Goal: Book appointment/travel/reservation

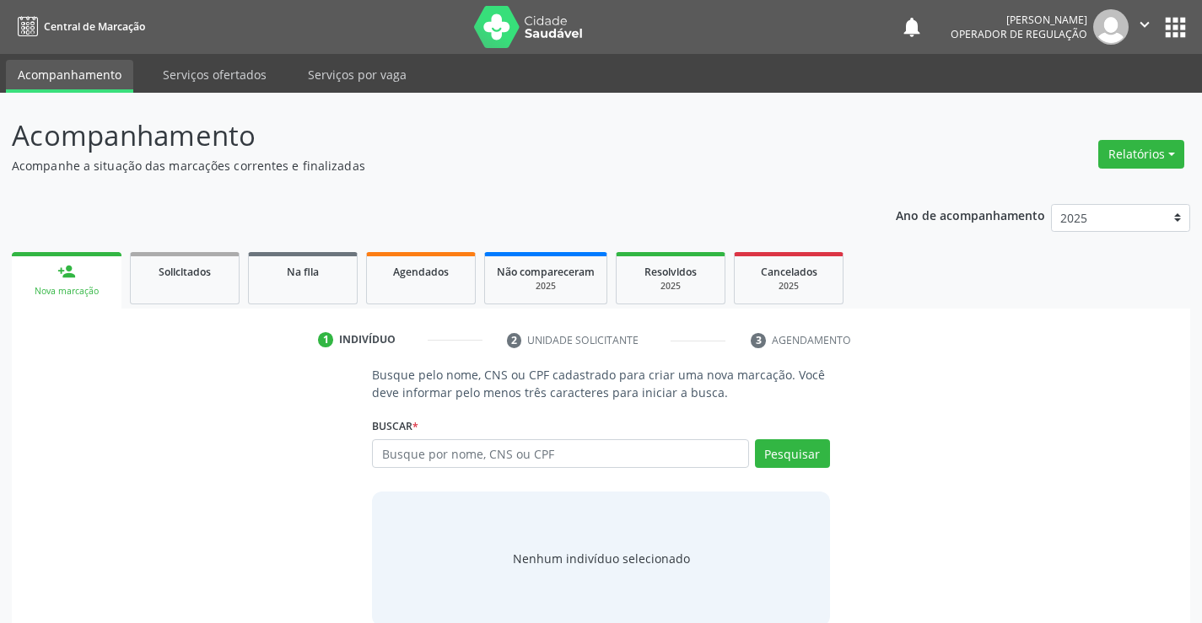
click at [466, 446] on input "text" at bounding box center [560, 453] width 376 height 29
type input "705803465775137"
click at [814, 456] on button "Pesquisar" at bounding box center [792, 453] width 75 height 29
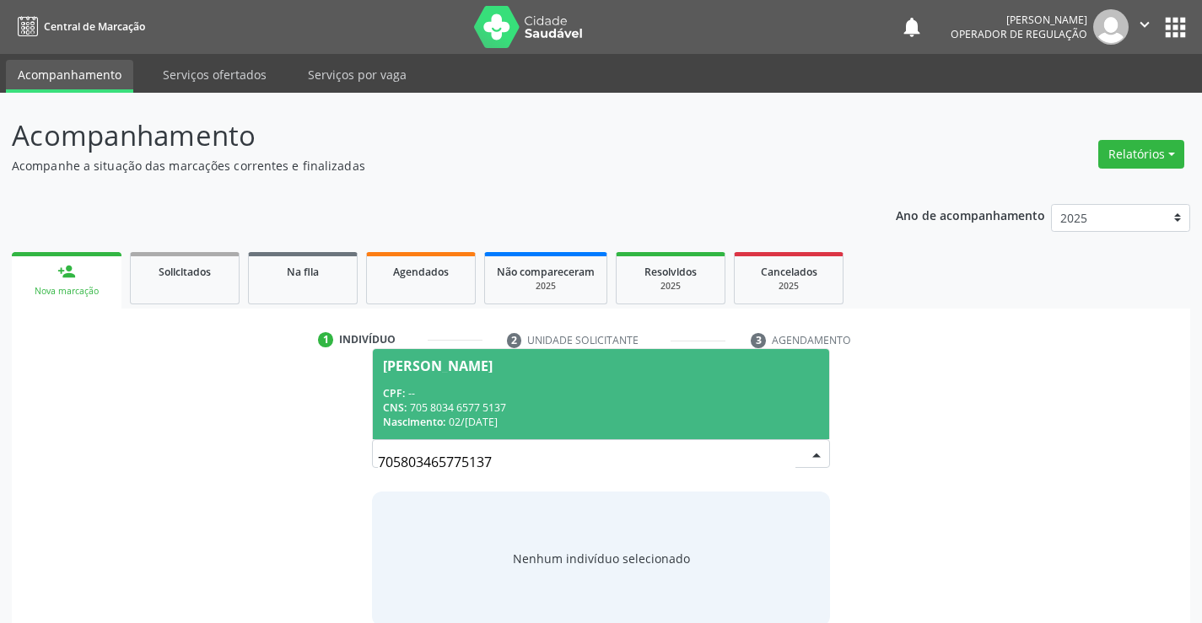
click at [581, 406] on div "CNS: 705 8034 6577 5137" at bounding box center [600, 408] width 435 height 14
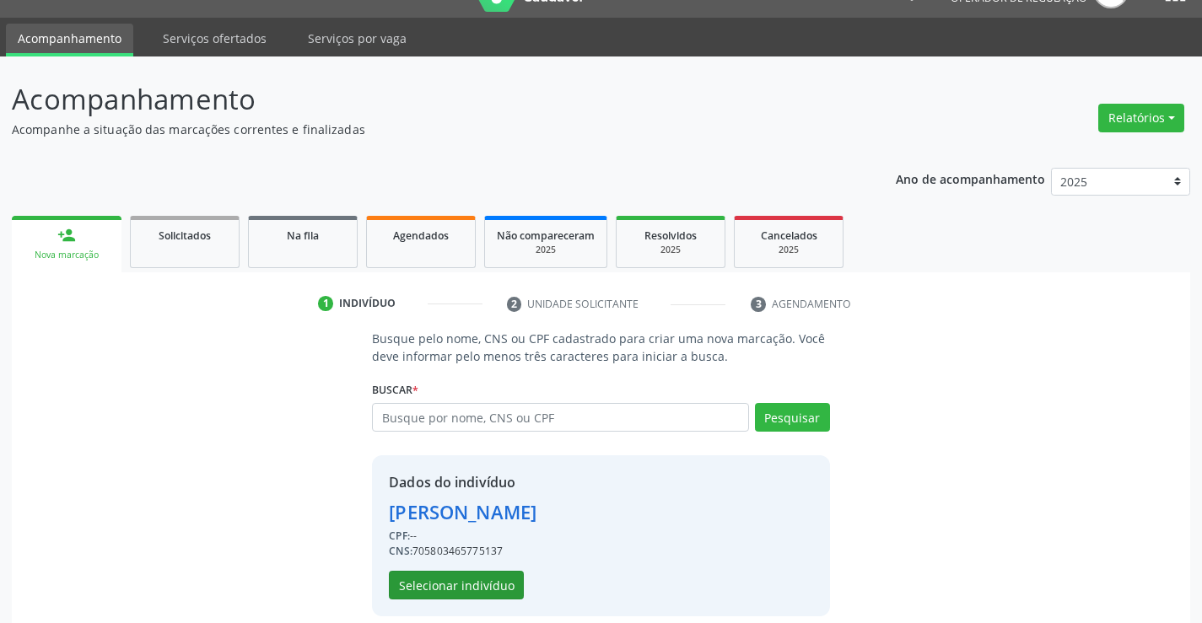
scroll to position [53, 0]
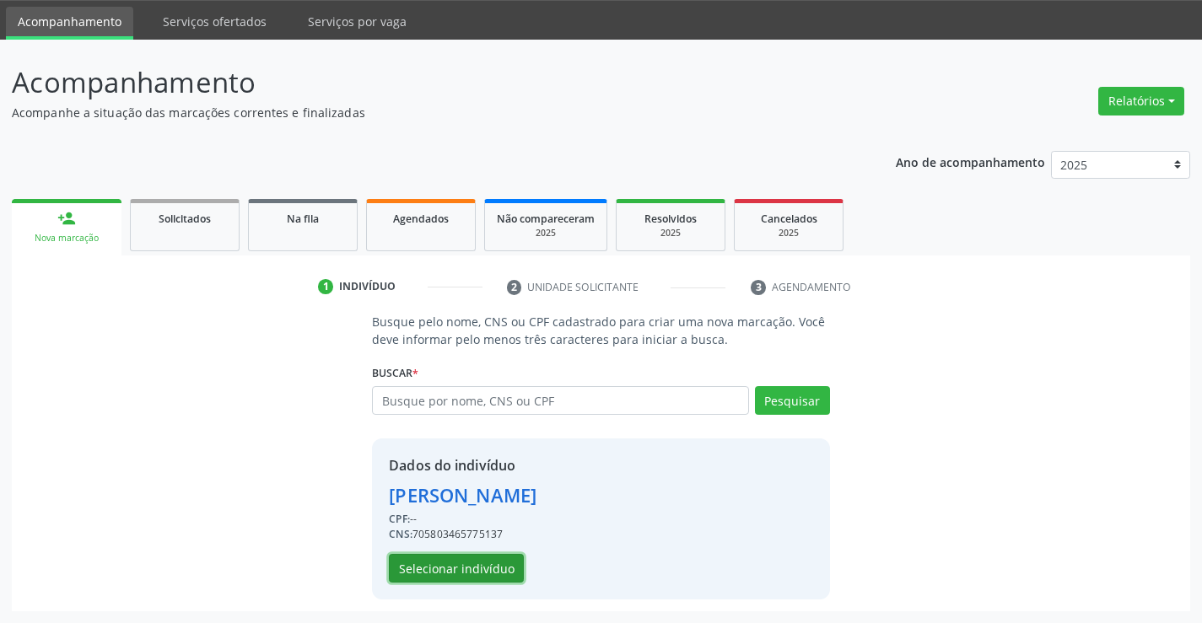
click at [486, 562] on button "Selecionar indivíduo" at bounding box center [456, 568] width 135 height 29
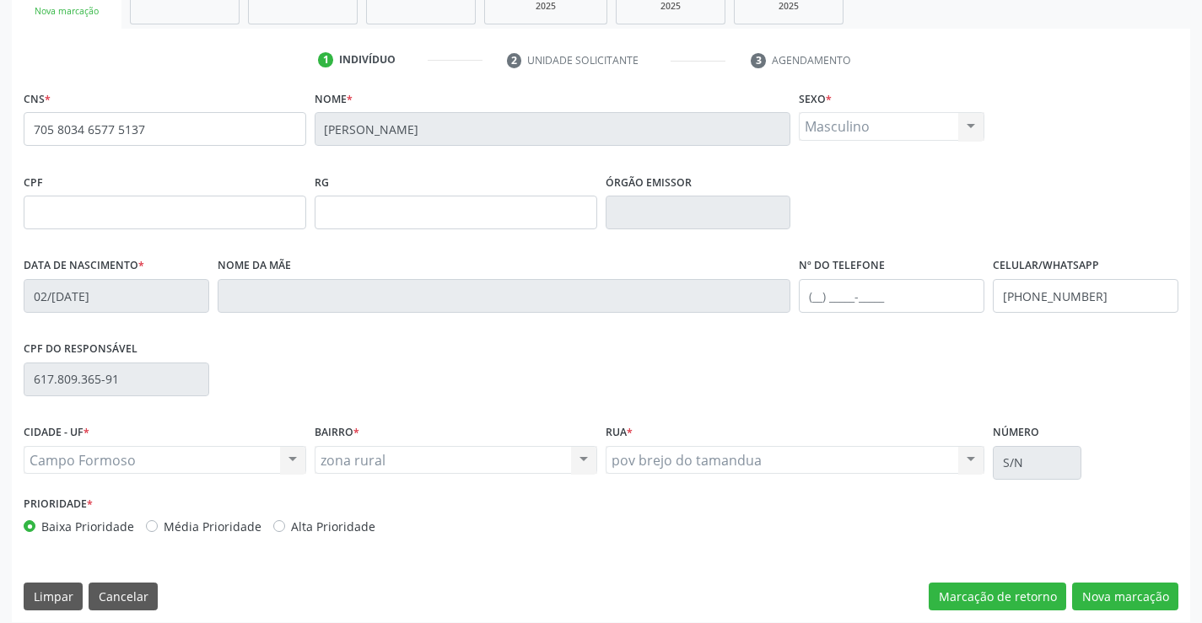
scroll to position [291, 0]
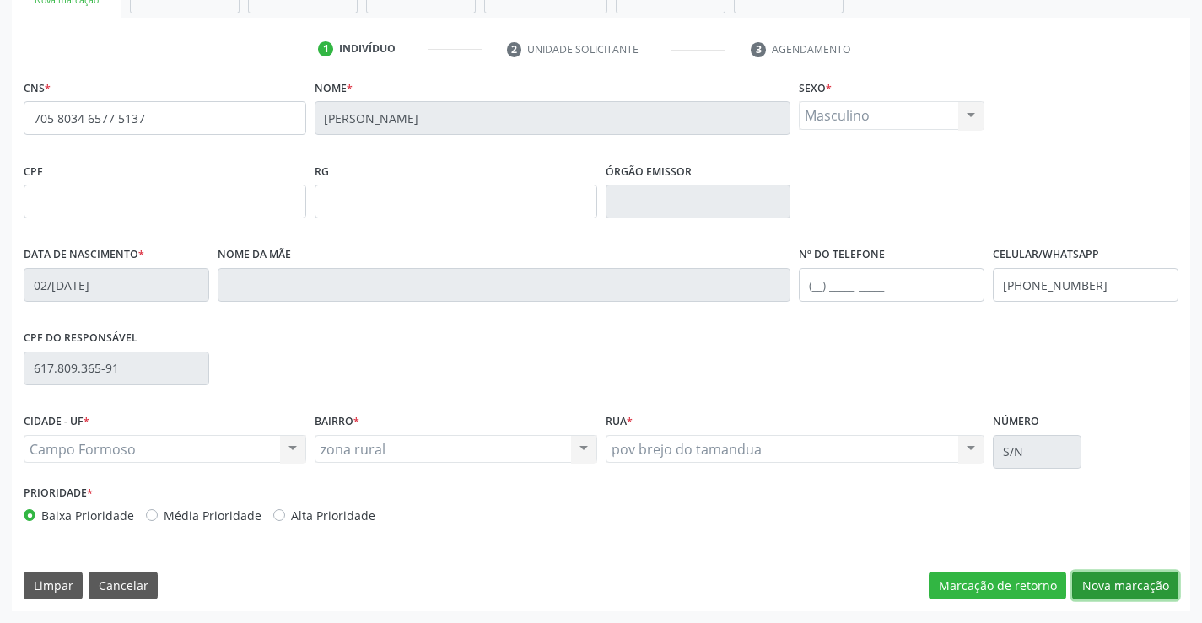
click at [1115, 580] on button "Nova marcação" at bounding box center [1125, 586] width 106 height 29
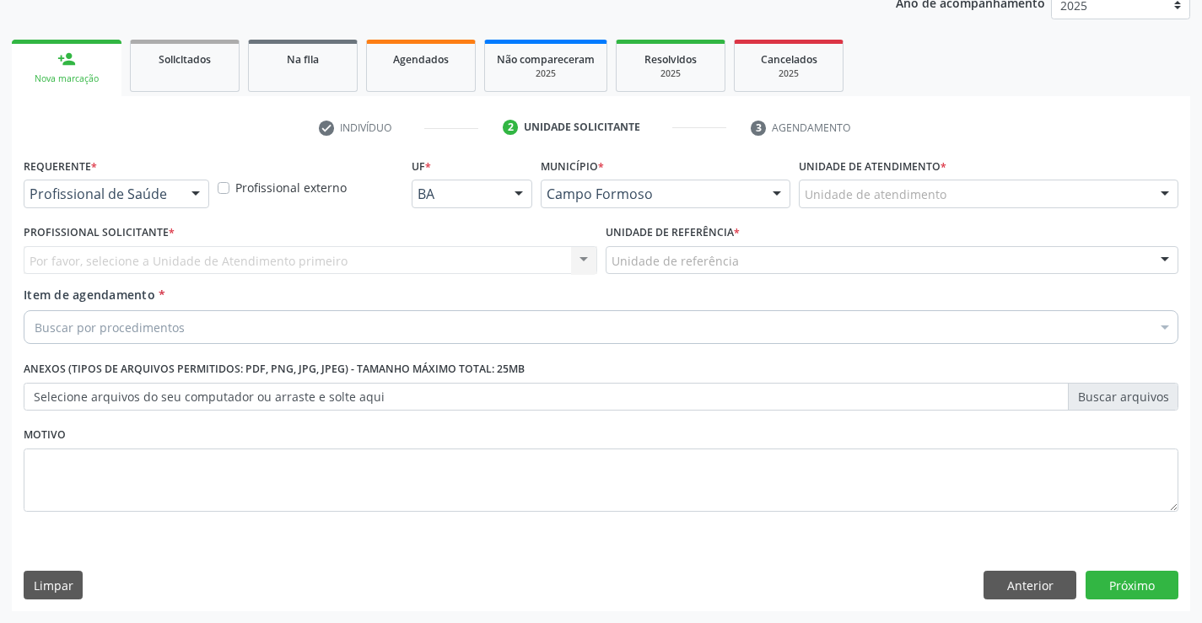
scroll to position [213, 0]
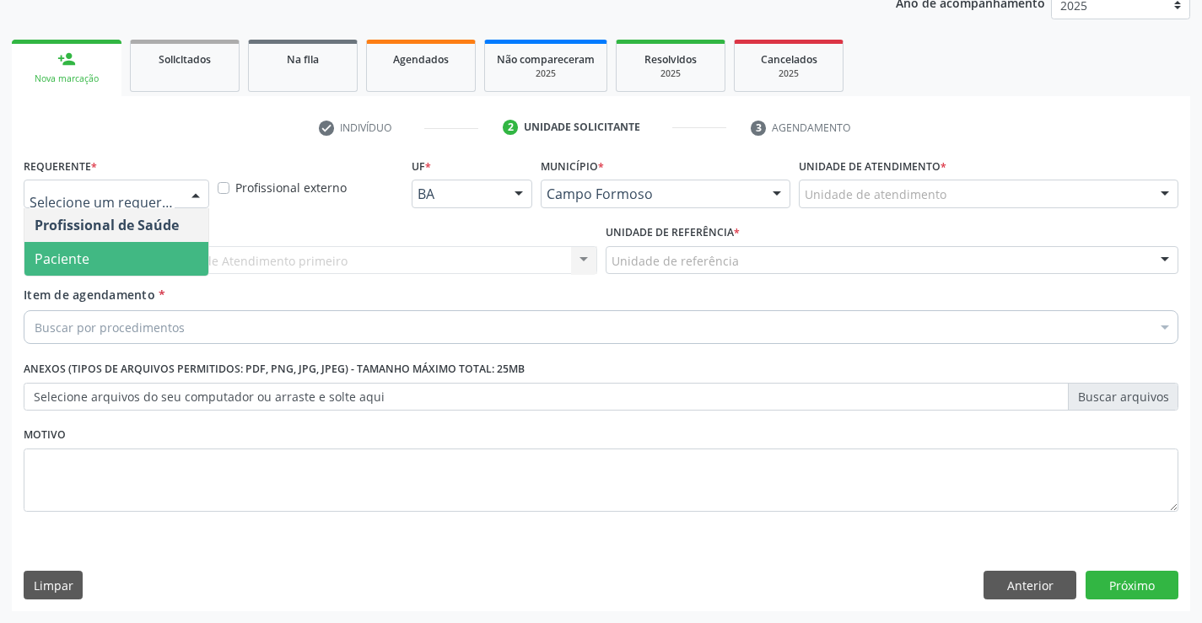
click at [63, 255] on span "Paciente" at bounding box center [62, 259] width 55 height 19
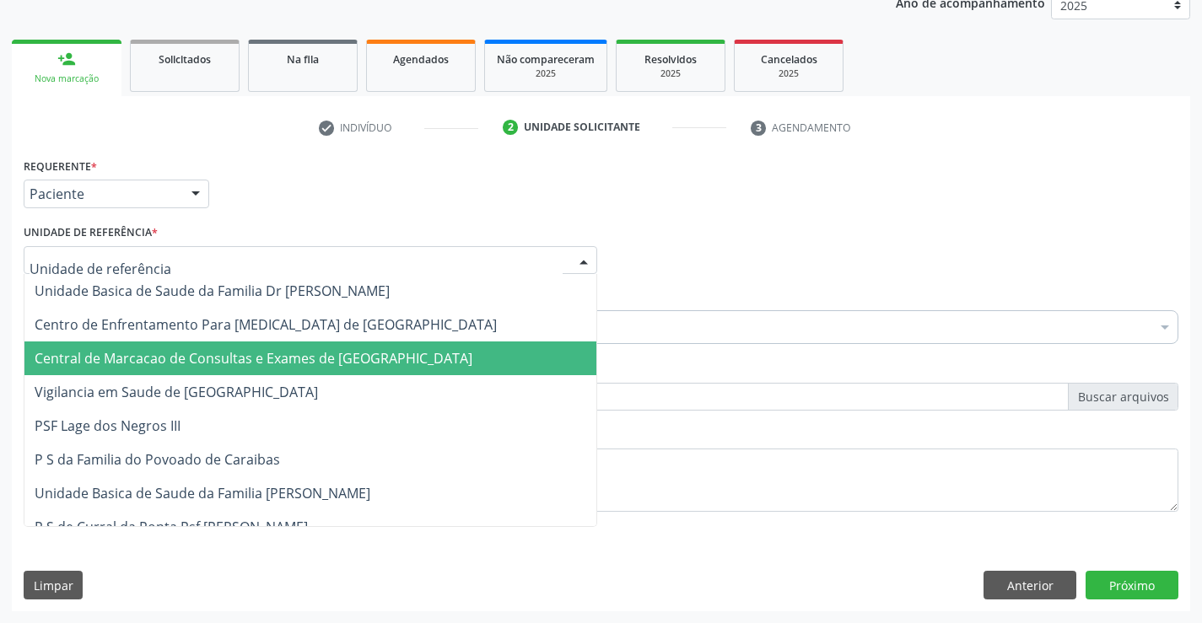
click at [110, 351] on span "Central de Marcacao de Consultas e Exames de [GEOGRAPHIC_DATA]" at bounding box center [254, 358] width 438 height 19
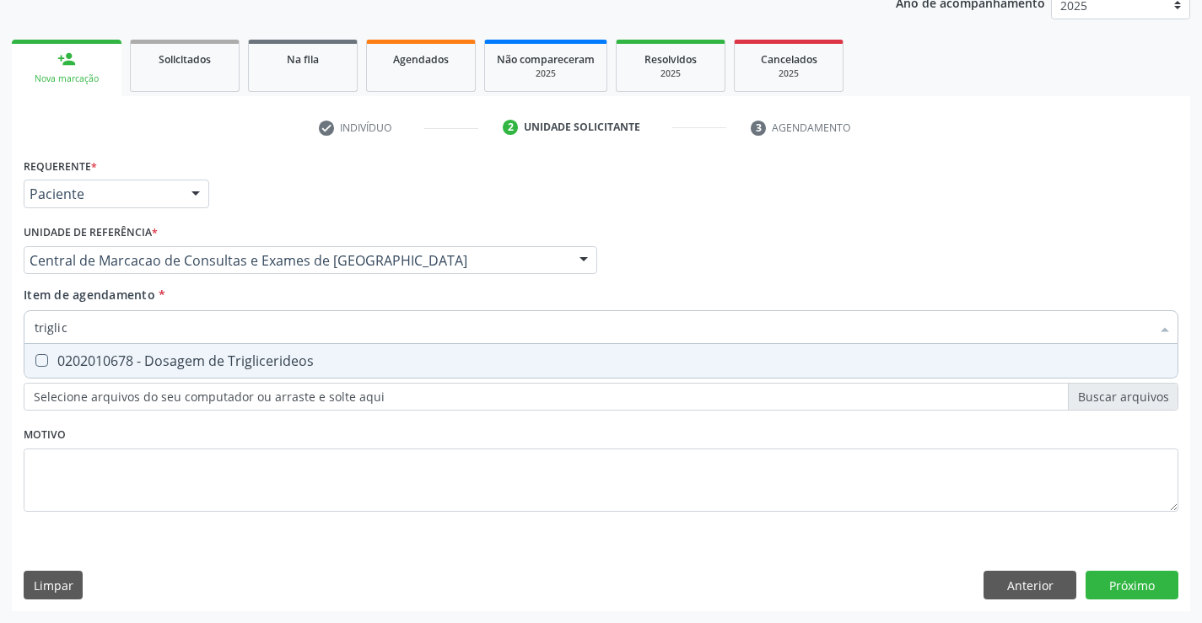
type input "triglice"
click at [191, 363] on div "0202010678 - Dosagem de Triglicerideos" at bounding box center [601, 360] width 1133 height 13
checkbox Triglicerideos "true"
click at [186, 315] on input "triglice" at bounding box center [593, 327] width 1116 height 34
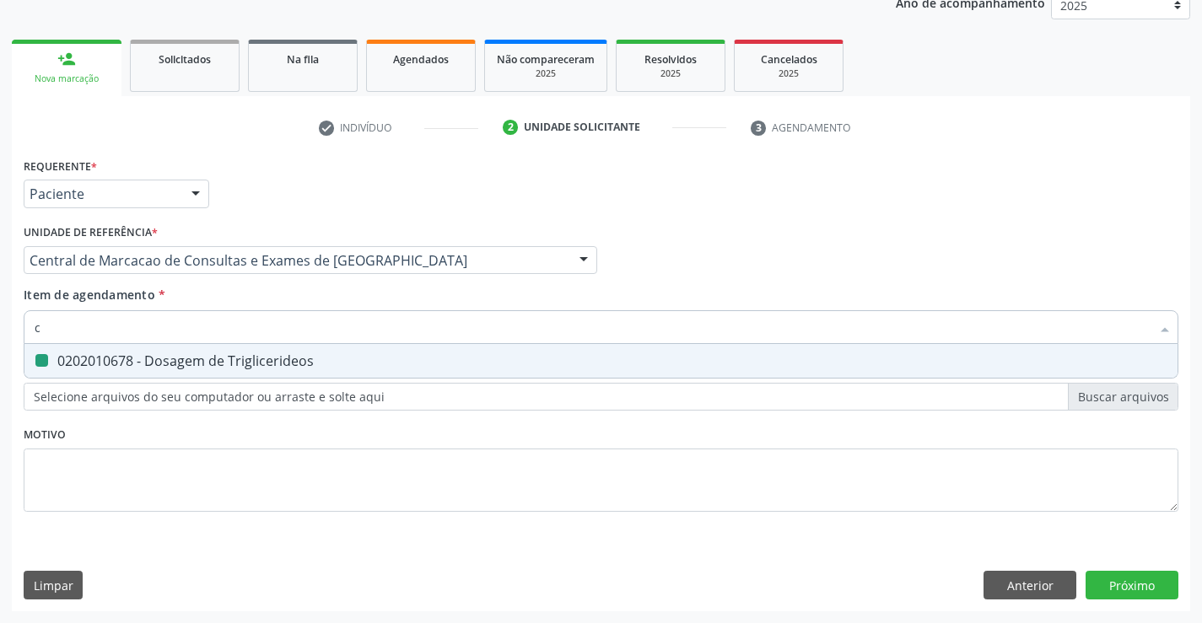
type input "co"
checkbox Triglicerideos "false"
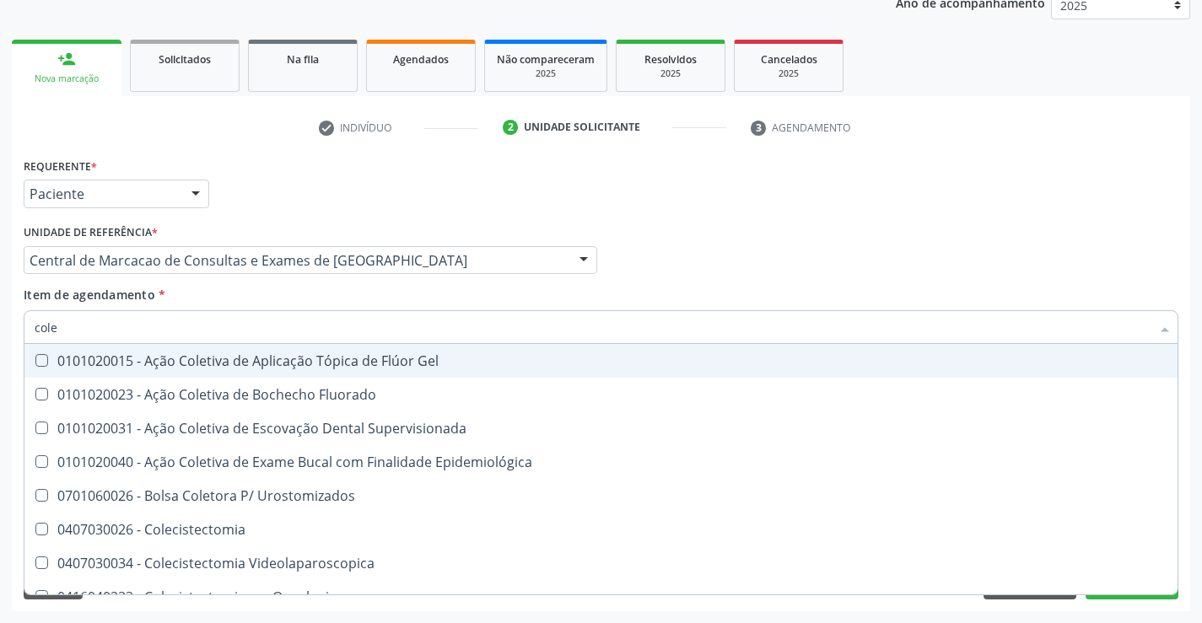
type input "coles"
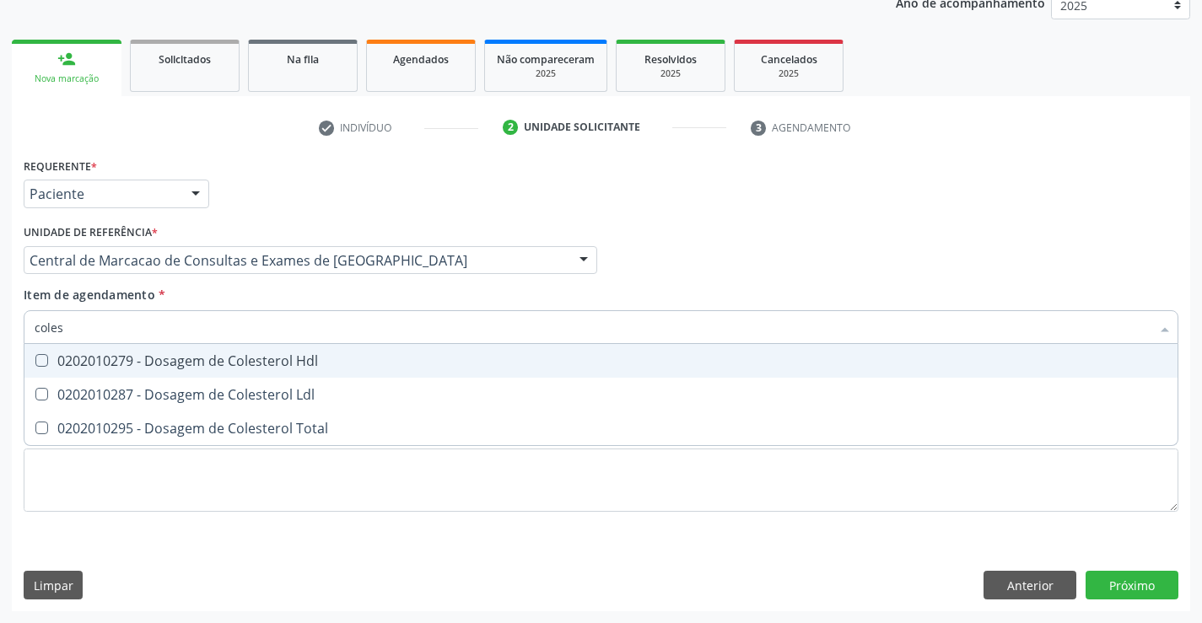
click at [180, 363] on div "0202010279 - Dosagem de Colesterol Hdl" at bounding box center [601, 360] width 1133 height 13
checkbox Hdl "true"
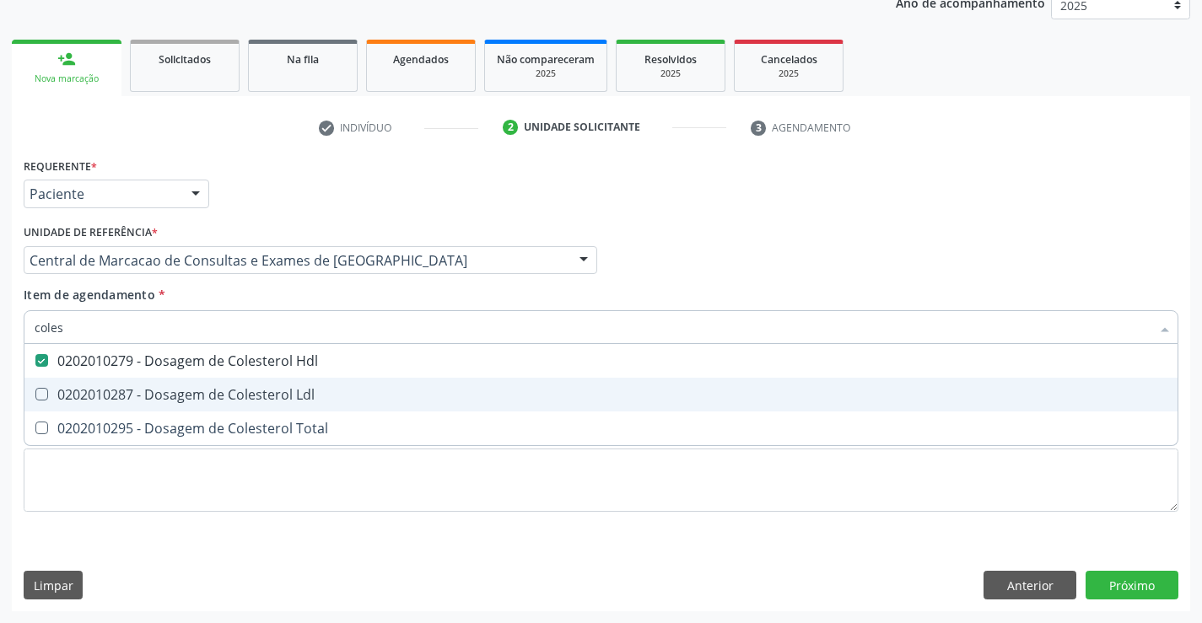
click at [170, 391] on div "0202010287 - Dosagem de Colesterol Ldl" at bounding box center [601, 394] width 1133 height 13
checkbox Ldl "true"
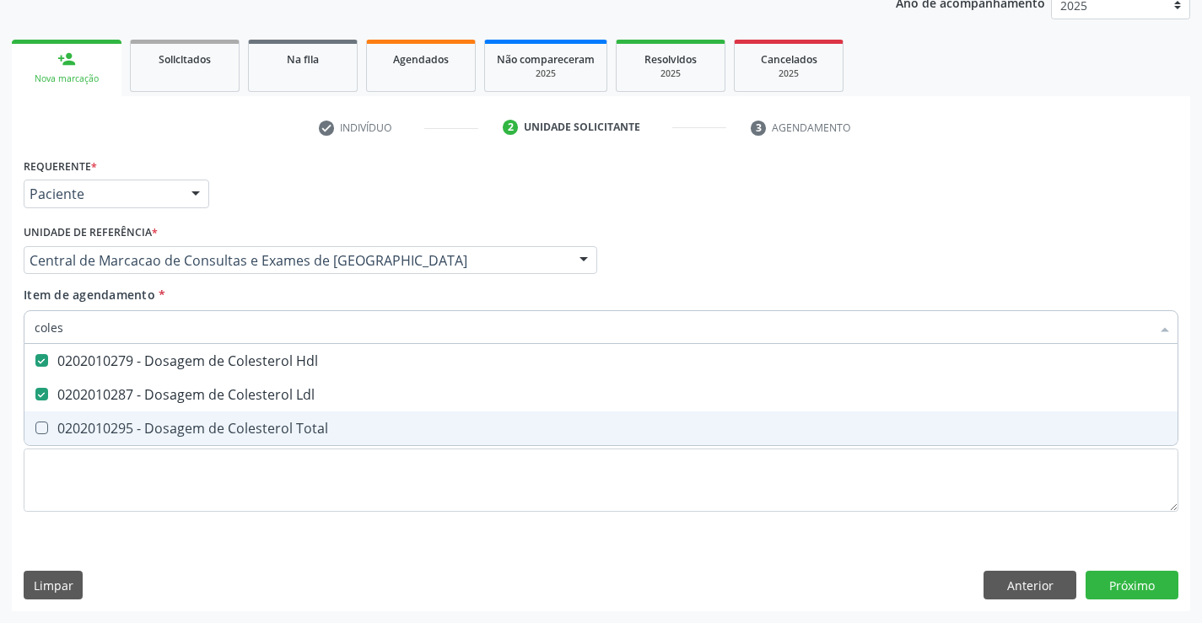
click at [161, 426] on div "0202010295 - Dosagem de Colesterol Total" at bounding box center [601, 428] width 1133 height 13
checkbox Total "true"
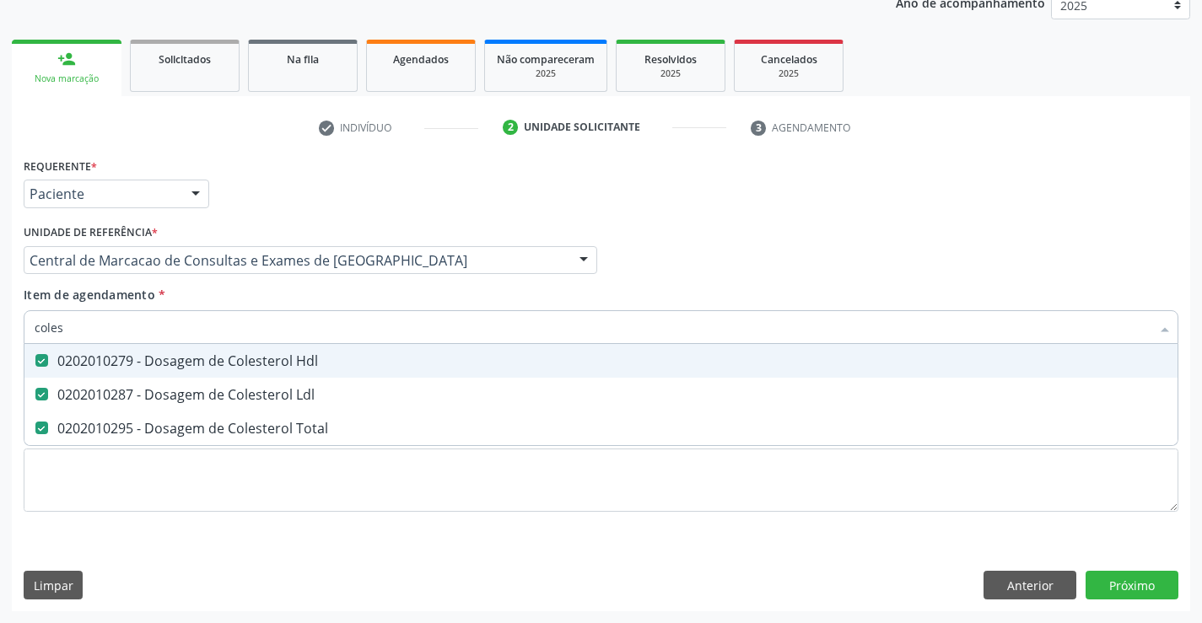
click at [180, 332] on input "coles" at bounding box center [593, 327] width 1116 height 34
type input "he"
checkbox Hdl "false"
checkbox Ldl "false"
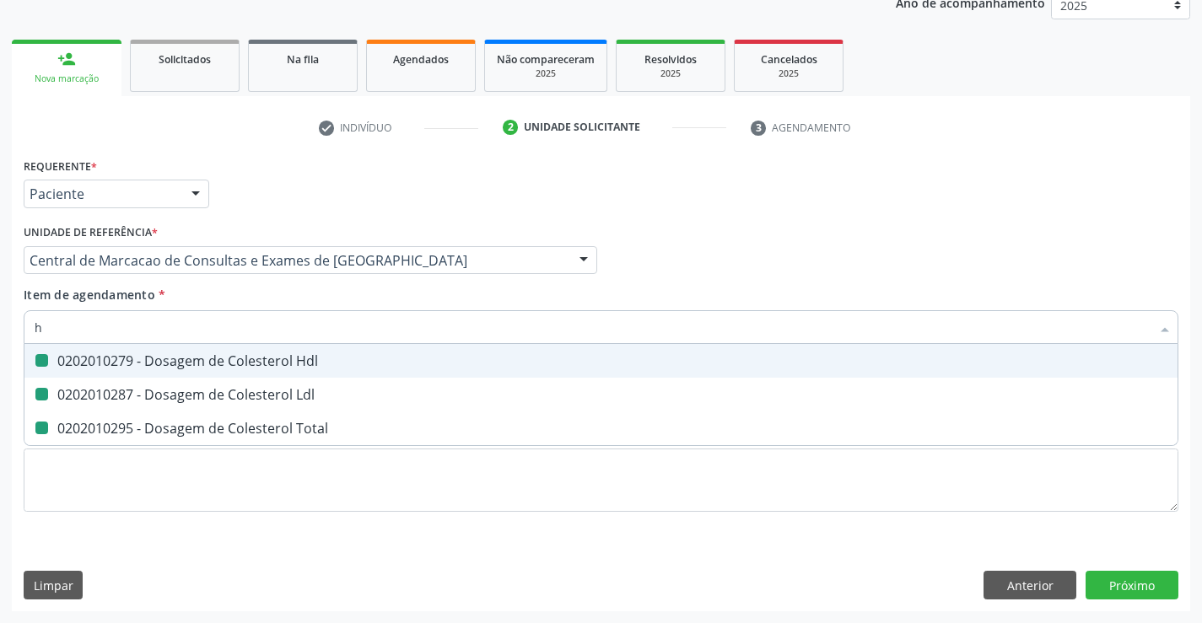
checkbox Total "false"
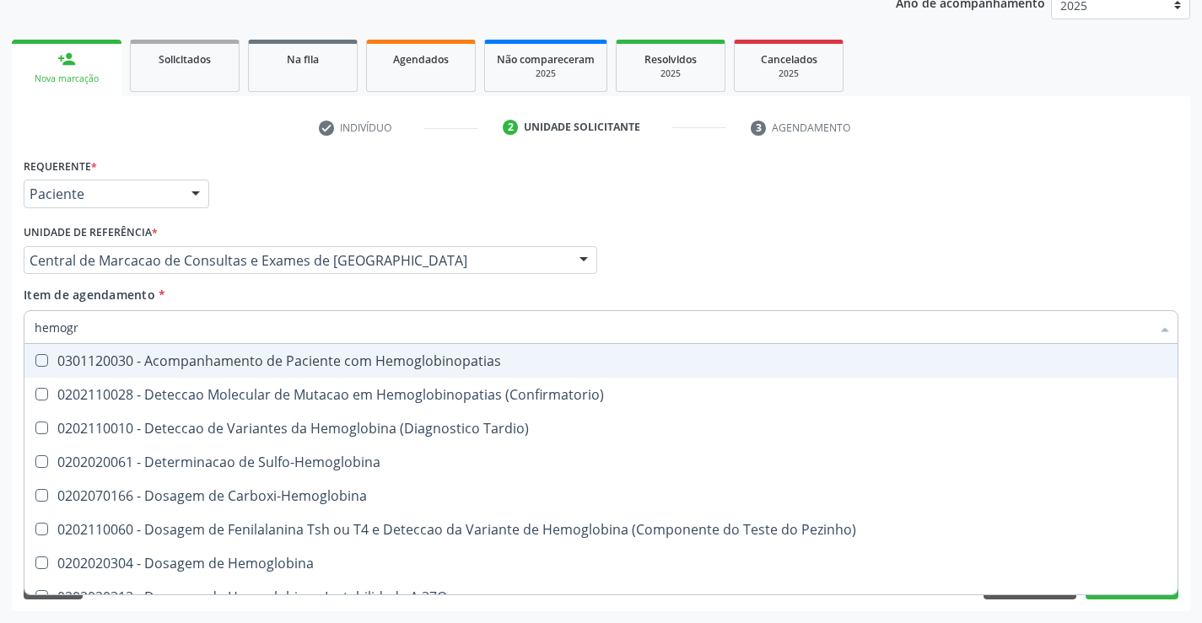
type input "hemogra"
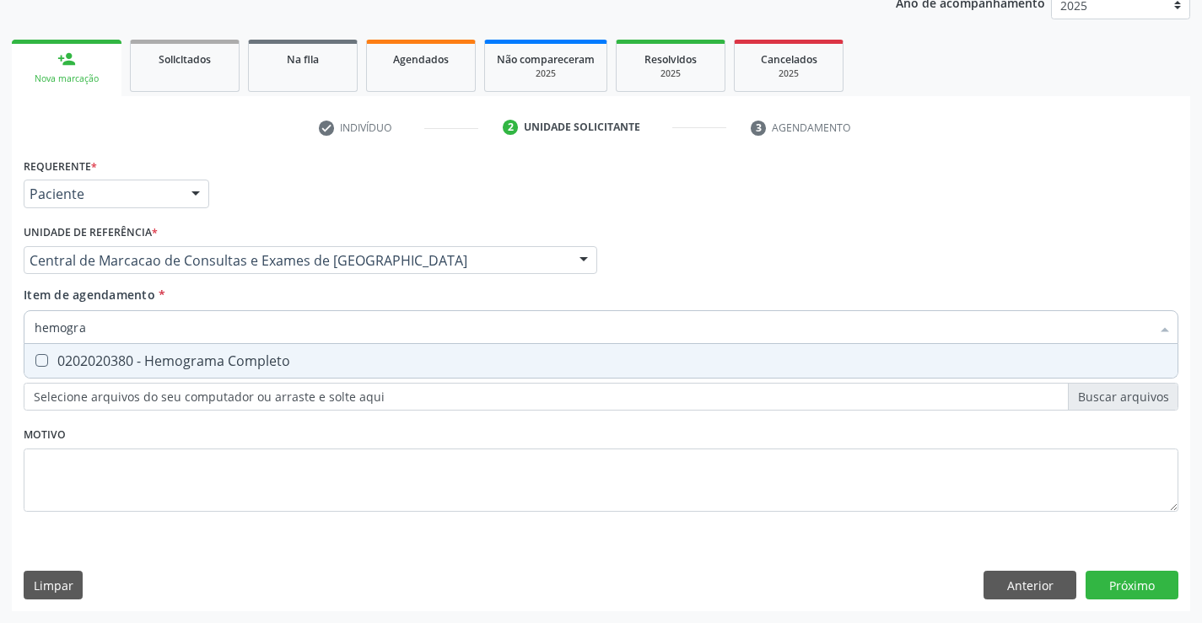
click at [180, 354] on div "0202020380 - Hemograma Completo" at bounding box center [601, 360] width 1133 height 13
checkbox Completo "true"
click at [185, 321] on input "hemogra" at bounding box center [593, 327] width 1116 height 34
type input "pla"
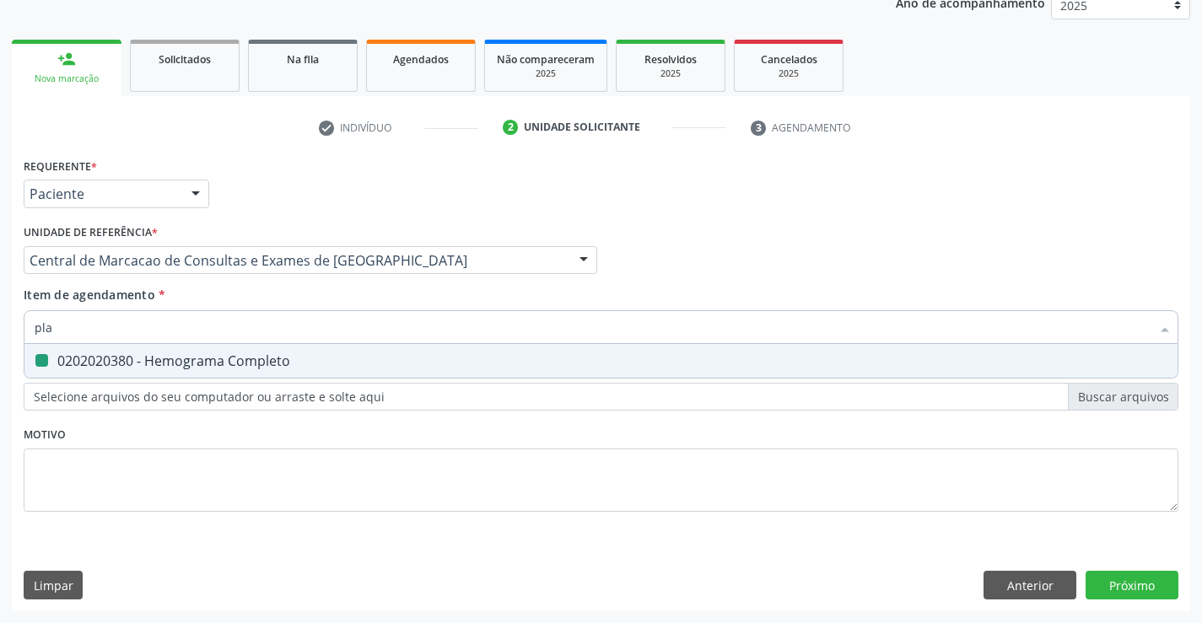
checkbox Completo "false"
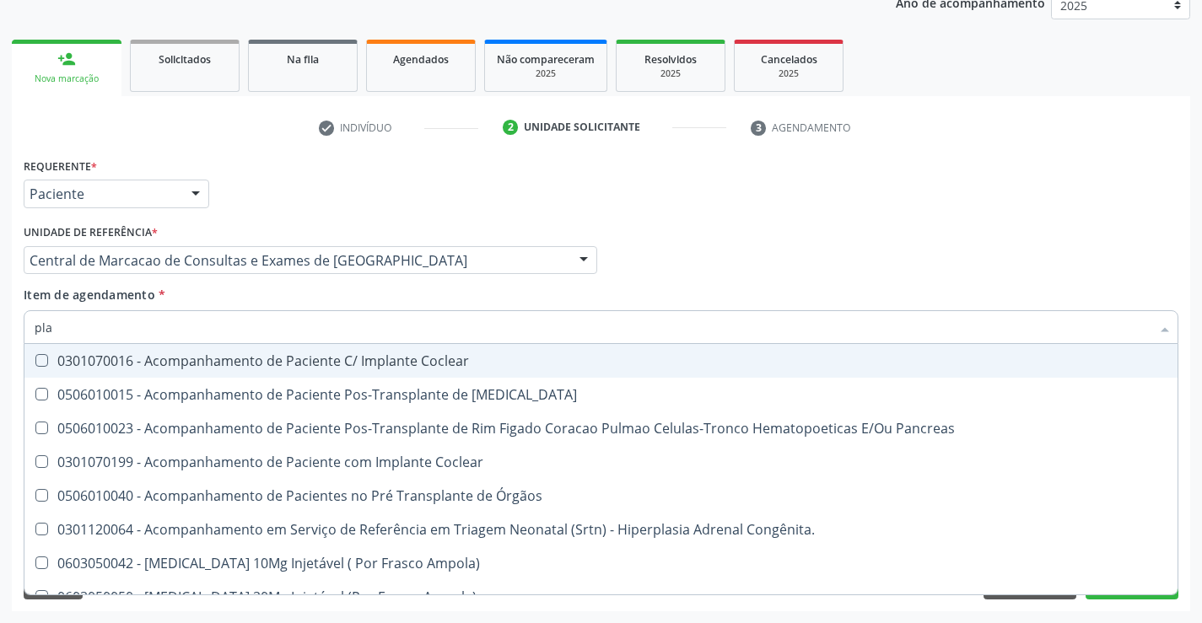
type input "plaq"
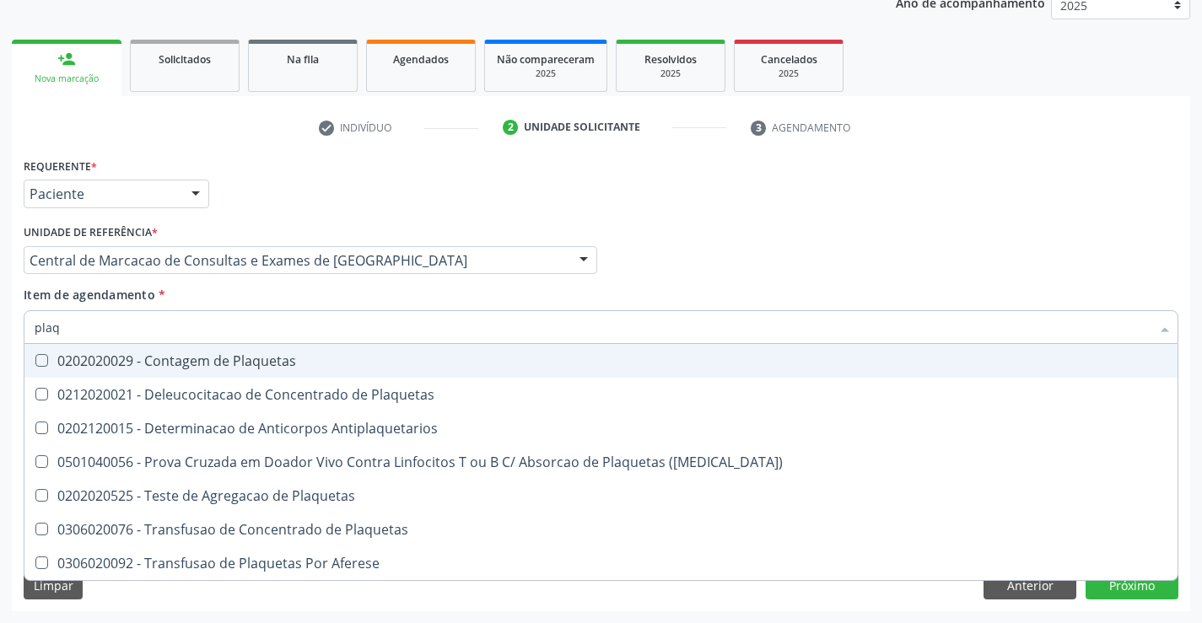
click at [169, 370] on span "0202020029 - Contagem de Plaquetas" at bounding box center [600, 361] width 1153 height 34
checkbox Plaquetas "true"
click at [175, 332] on input "plaq" at bounding box center [593, 327] width 1116 height 34
type input "u"
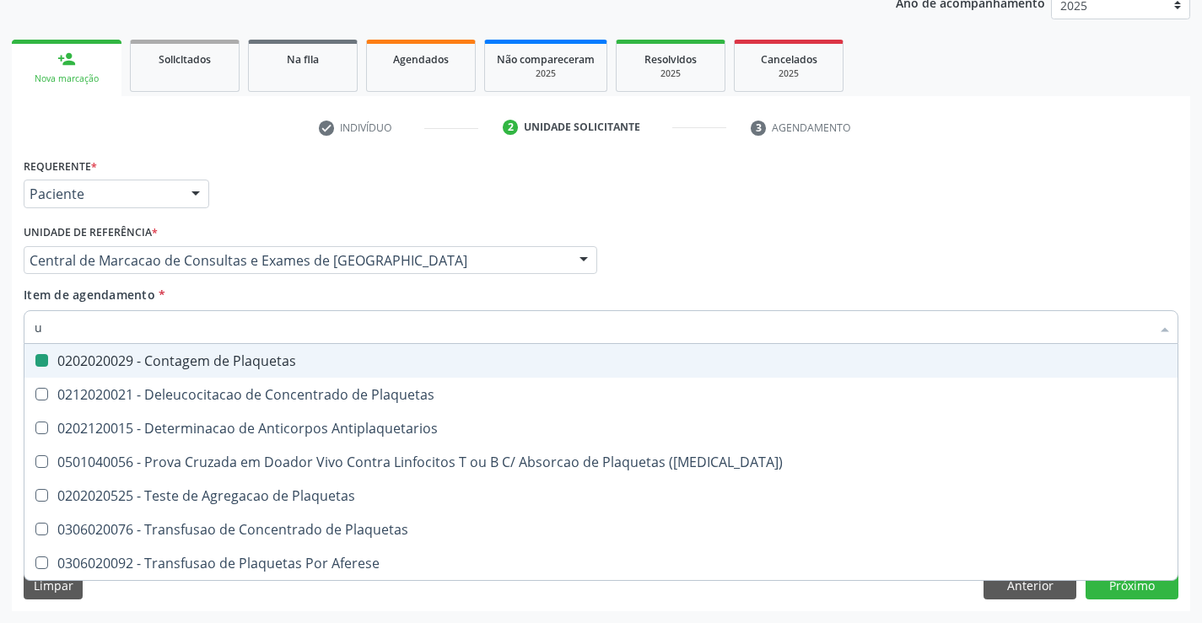
checkbox Plaquetas "false"
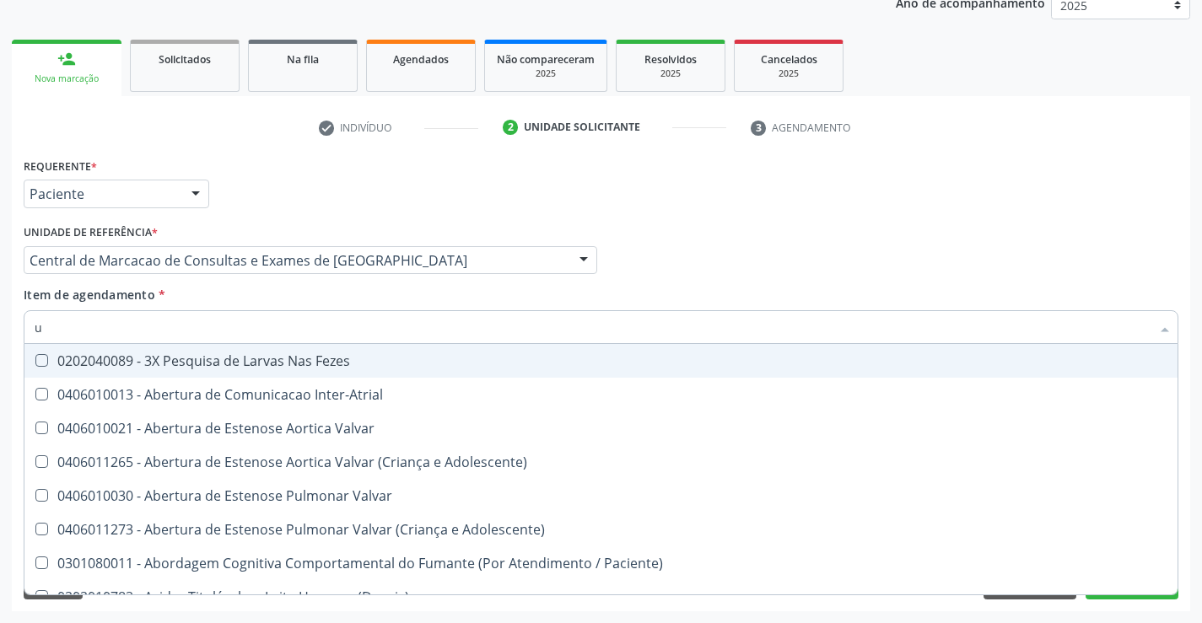
type input "ur"
checkbox Plaquetas "false"
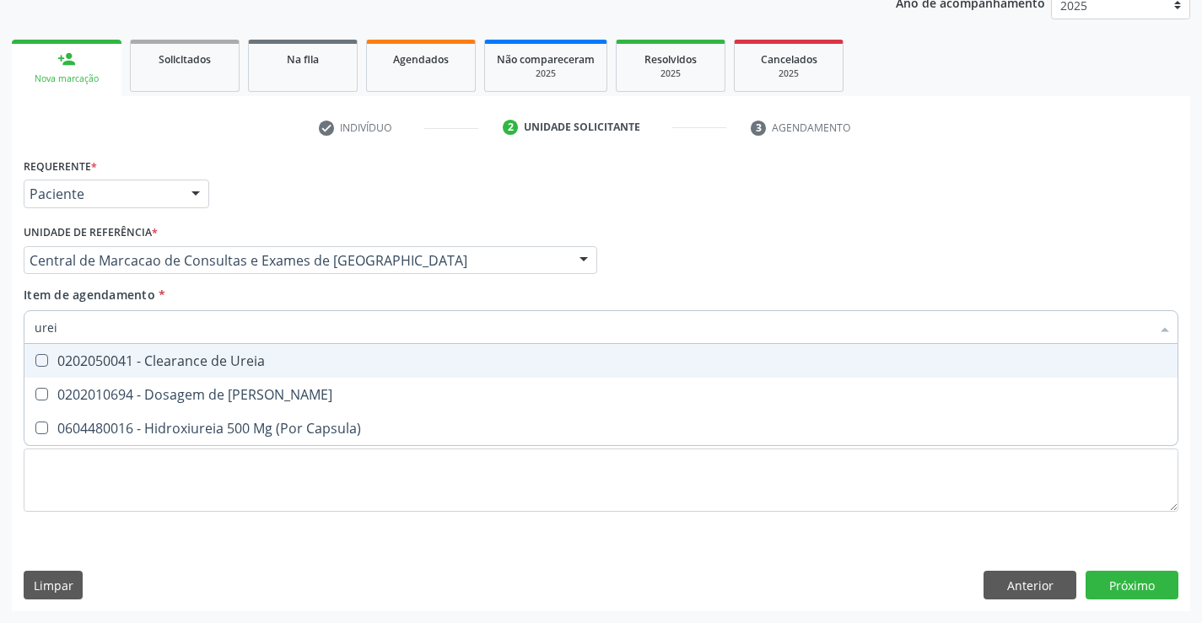
type input "ureia"
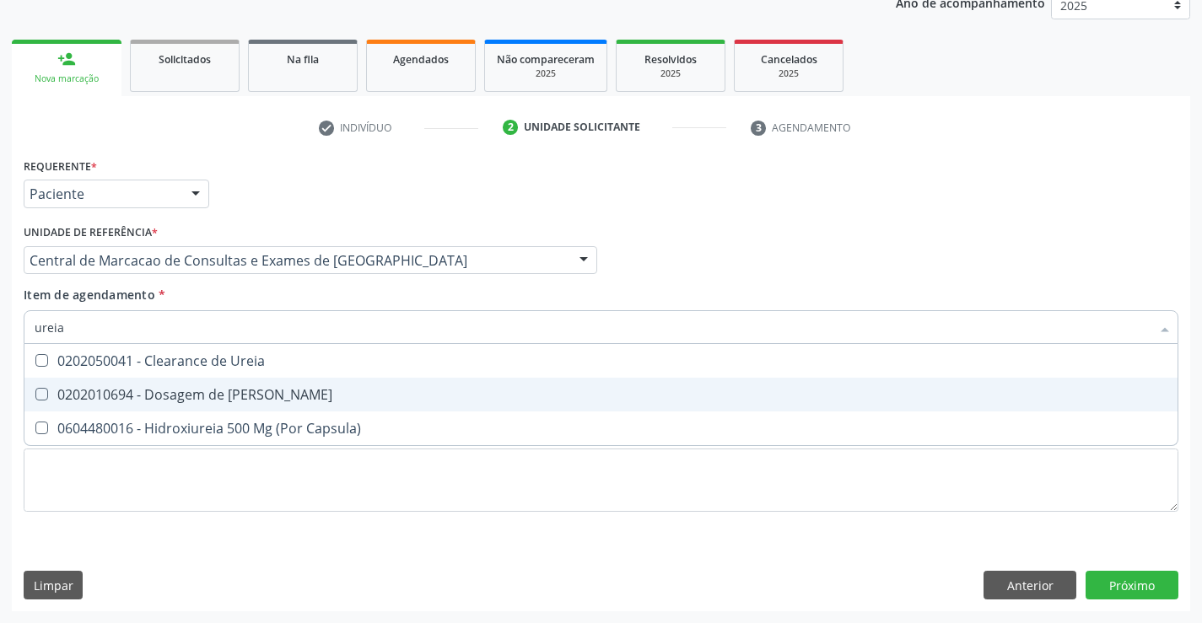
click at [145, 388] on div "0202010694 - Dosagem de [PERSON_NAME]" at bounding box center [601, 394] width 1133 height 13
checkbox Ureia "true"
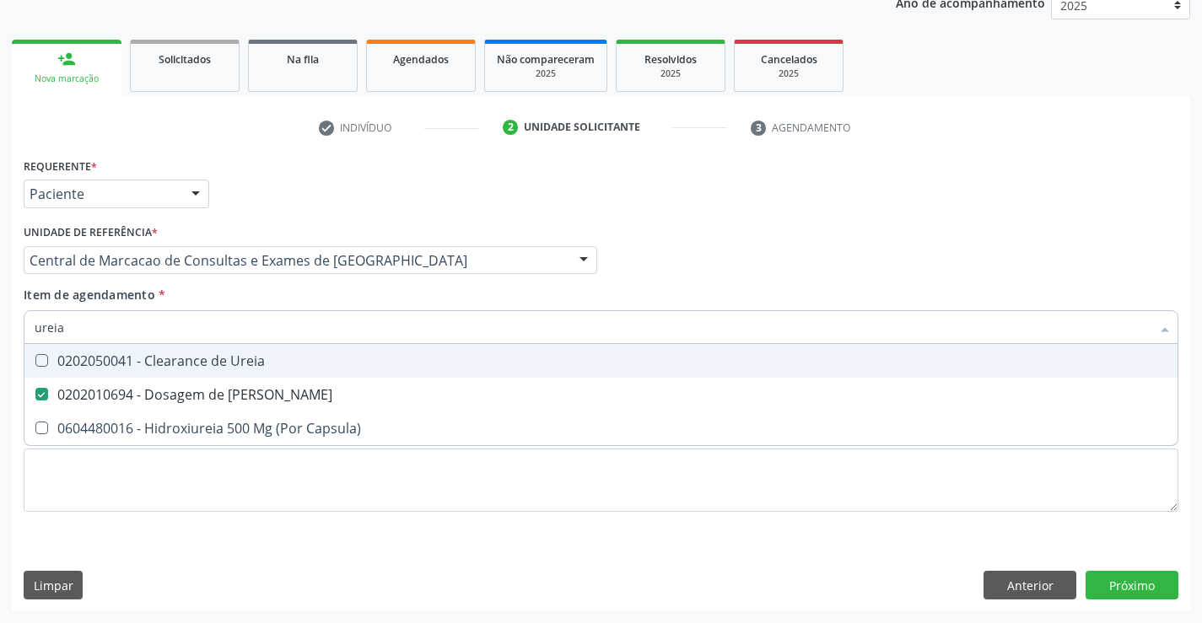
click at [156, 336] on input "ureia" at bounding box center [593, 327] width 1116 height 34
type input "c"
checkbox Ureia "false"
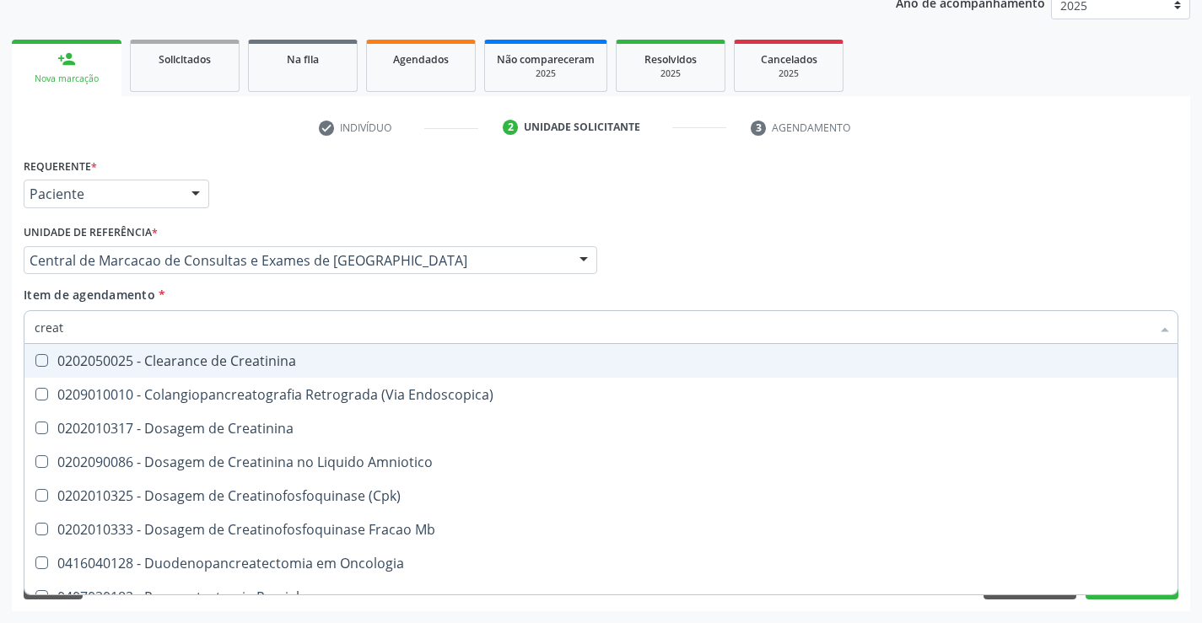
type input "creati"
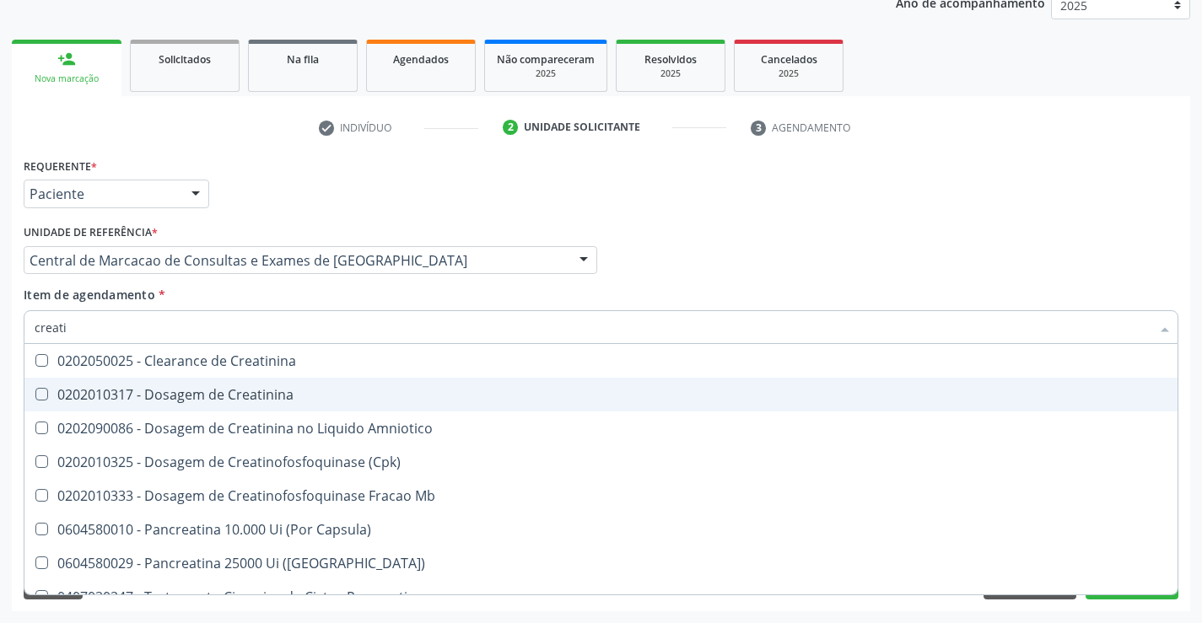
click at [166, 383] on span "0202010317 - Dosagem de Creatinina" at bounding box center [600, 395] width 1153 height 34
checkbox Creatinina "true"
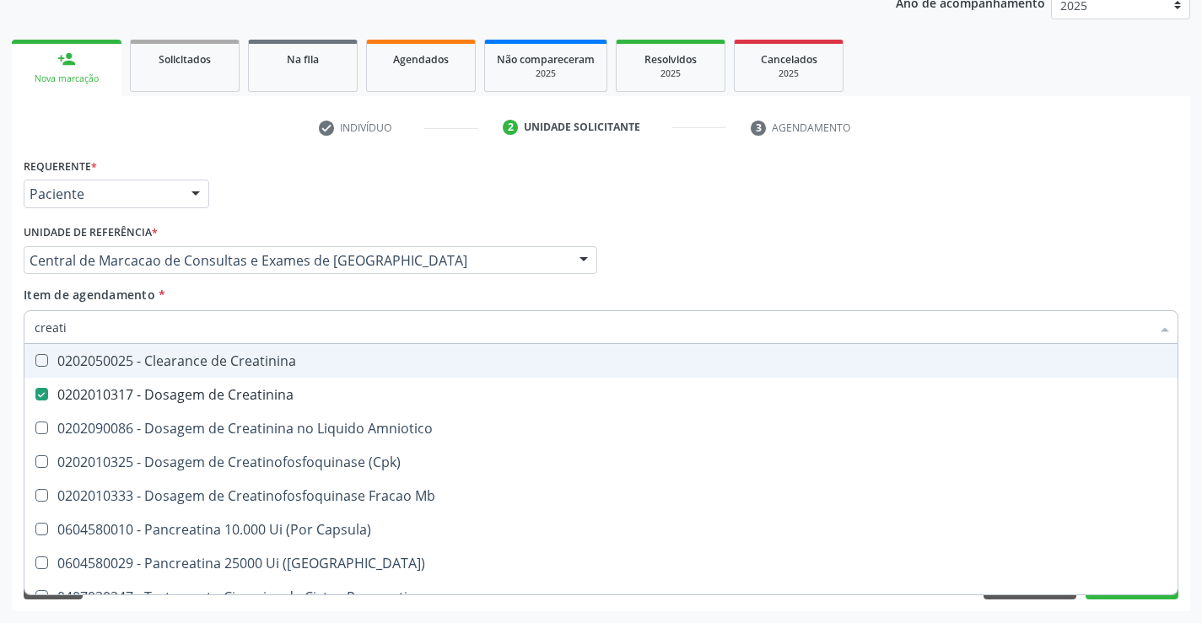
click at [194, 324] on input "creati" at bounding box center [593, 327] width 1116 height 34
type input "g"
checkbox Creatinina "false"
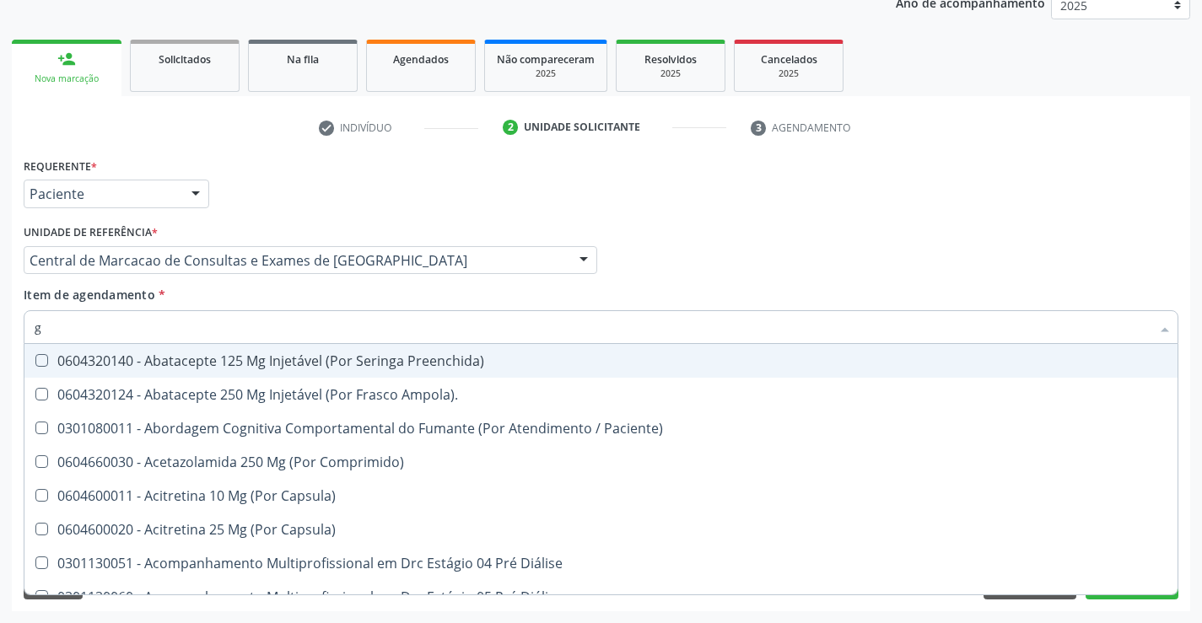
type input "gl"
checkbox Bucomaxilofacial "true"
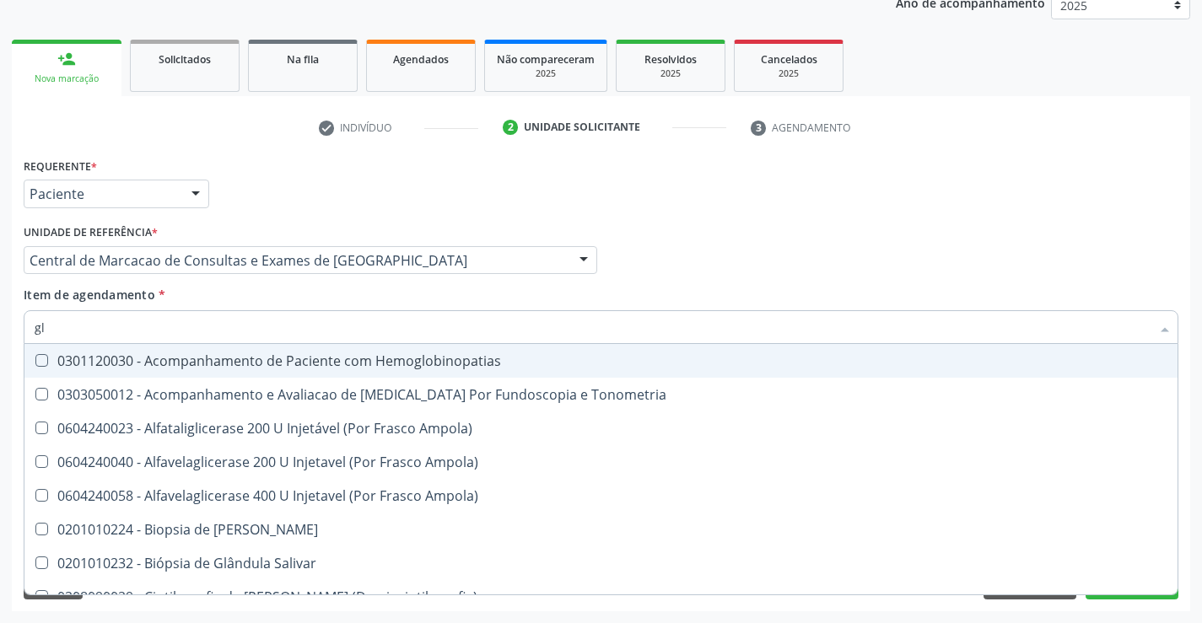
type input "gli"
checkbox Dosagens\) "true"
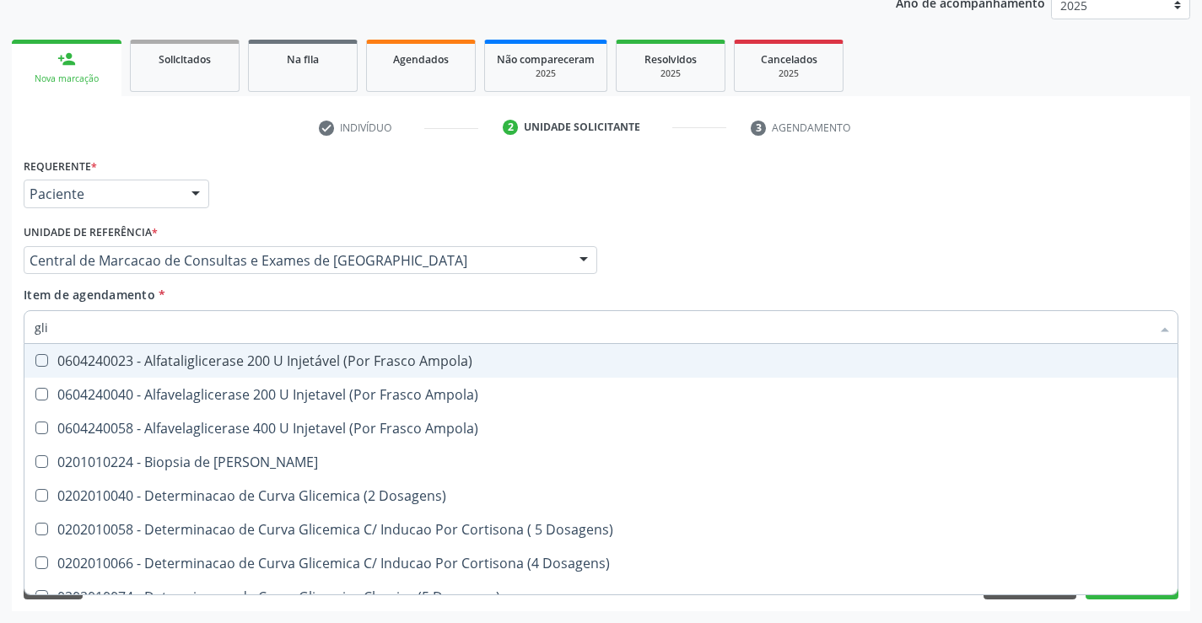
type input "glic"
checkbox Glicosilada "true"
checkbox Triglicerideos "false"
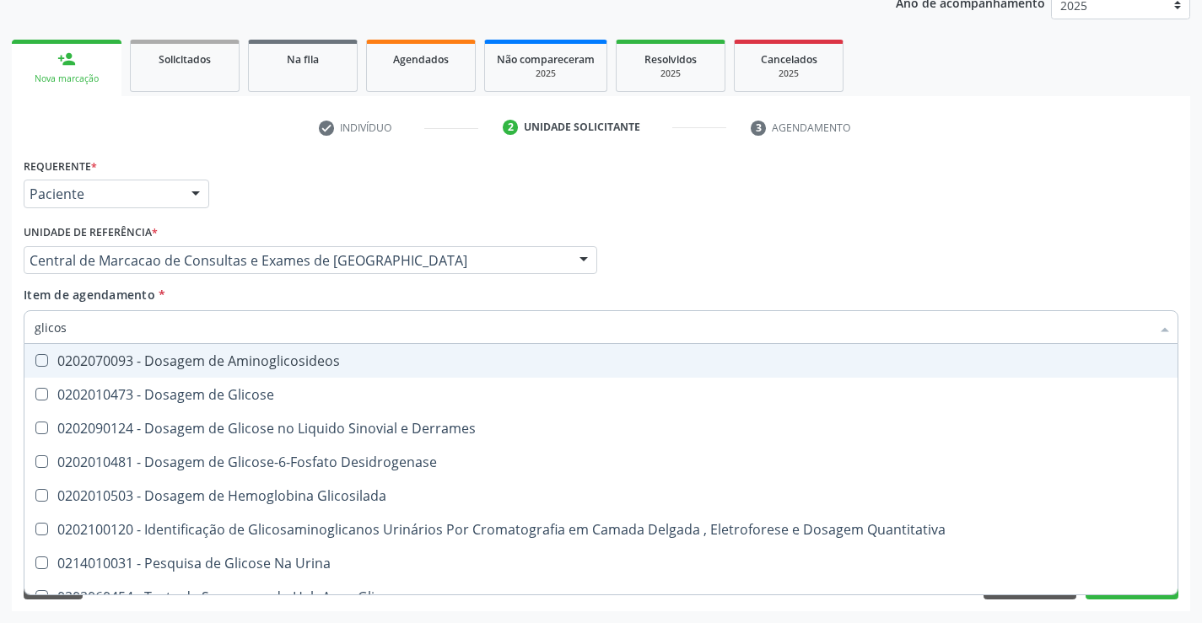
type input "glicose"
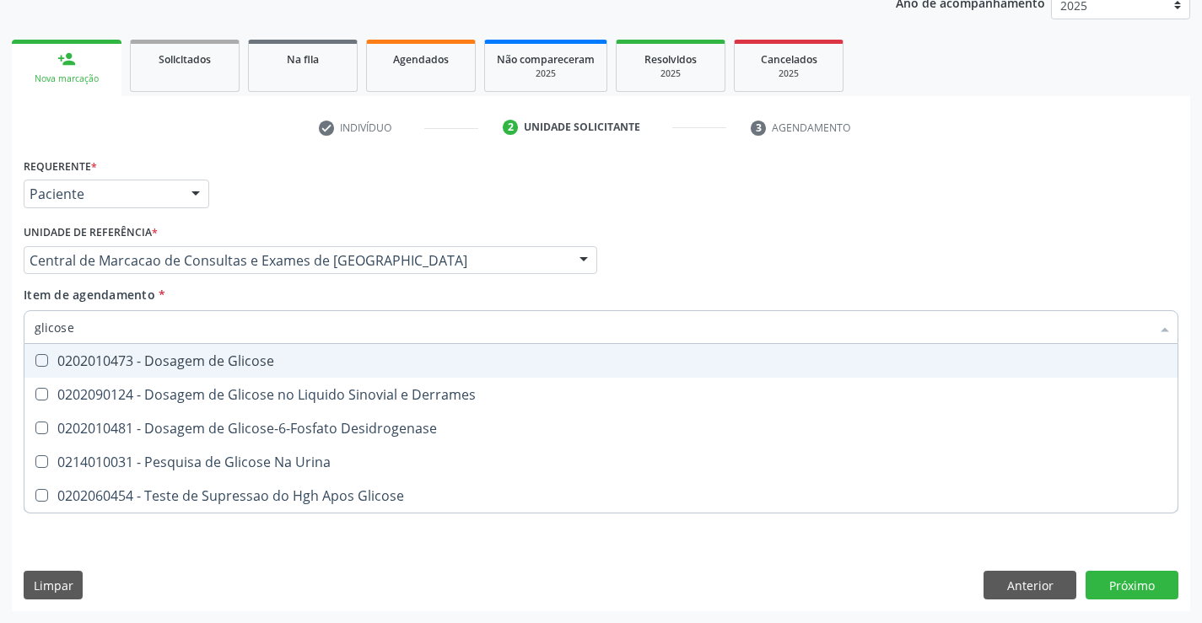
click at [194, 355] on div "0202010473 - Dosagem de Glicose" at bounding box center [601, 360] width 1133 height 13
checkbox Glicose "true"
click at [200, 331] on input "glicose" at bounding box center [593, 327] width 1116 height 34
type input "u"
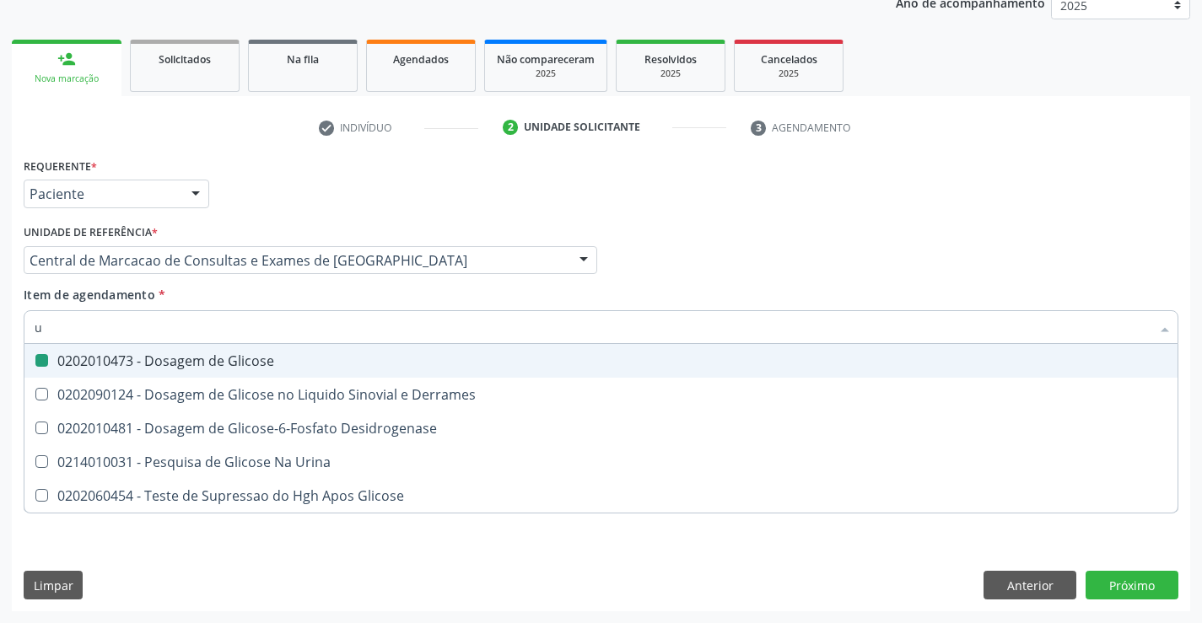
checkbox Glicose "false"
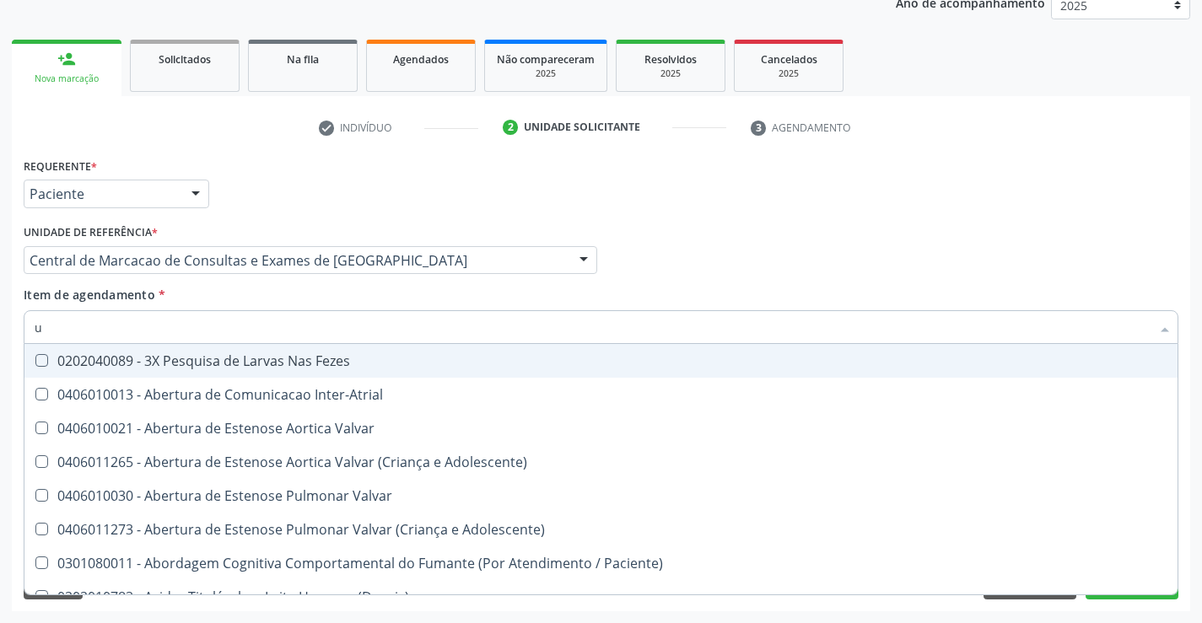
type input "ur"
checkbox Níveis "true"
checkbox Plaquetas "false"
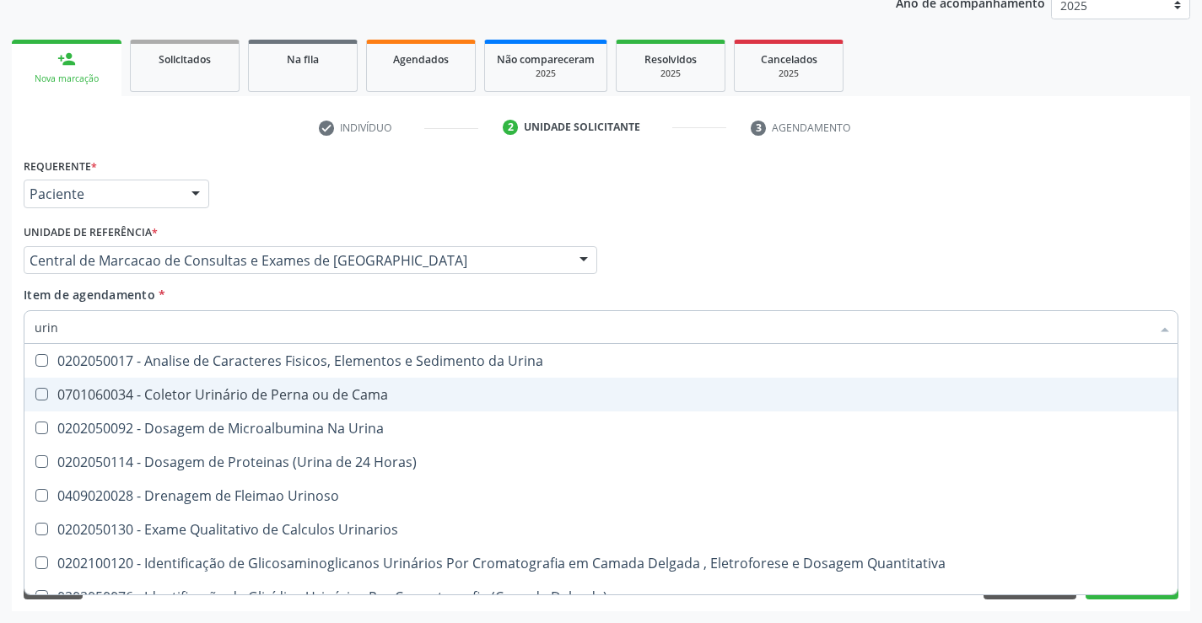
type input "urina"
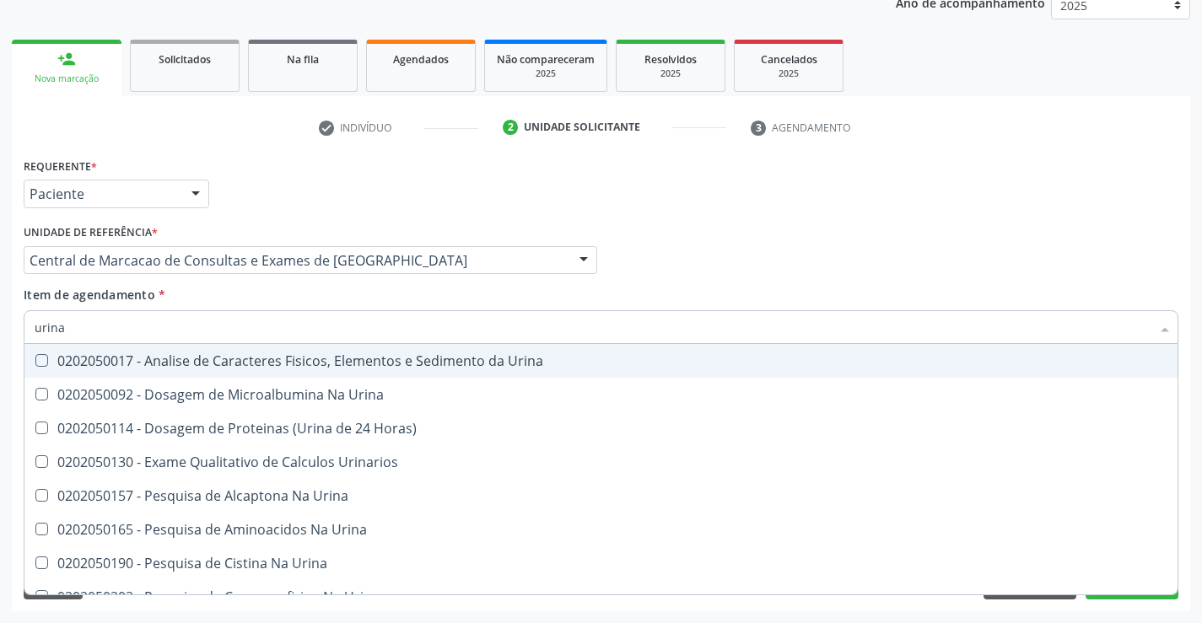
click at [301, 363] on div "0202050017 - Analise de Caracteres Fisicos, Elementos e Sedimento da Urina" at bounding box center [601, 360] width 1133 height 13
checkbox Urina "true"
click at [945, 267] on div "Profissional Solicitante Por favor, selecione a Unidade de Atendimento primeiro…" at bounding box center [600, 253] width 1163 height 66
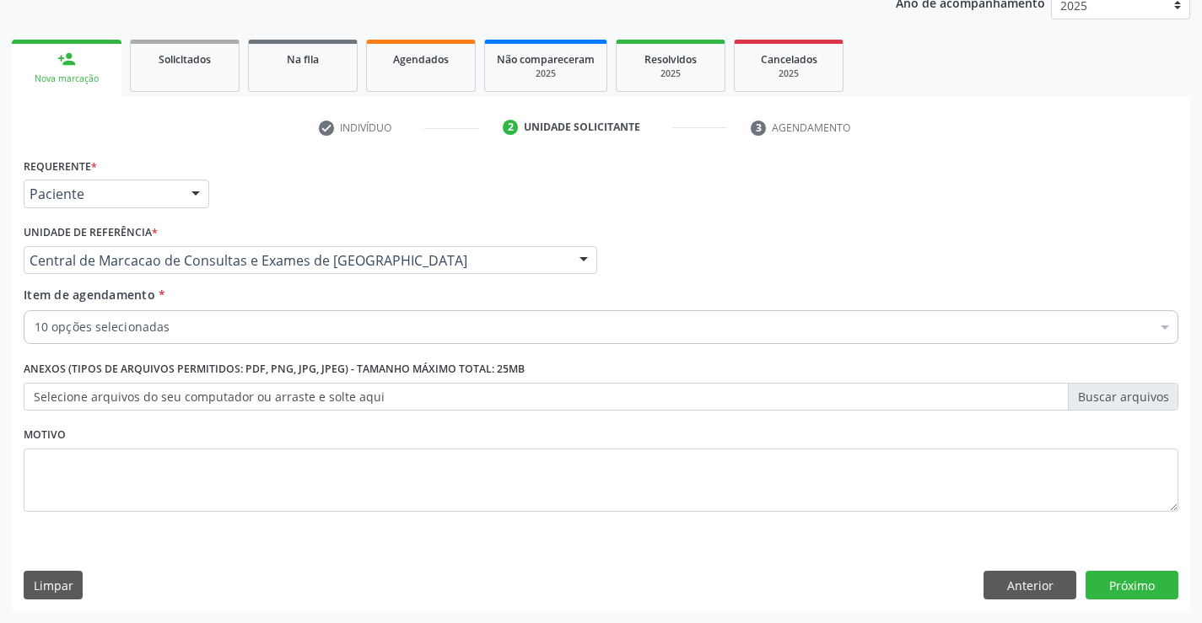
click at [1157, 568] on div "Requerente * Paciente Profissional de Saúde Paciente Nenhum resultado encontrad…" at bounding box center [601, 382] width 1178 height 458
click at [1159, 584] on button "Próximo" at bounding box center [1131, 585] width 93 height 29
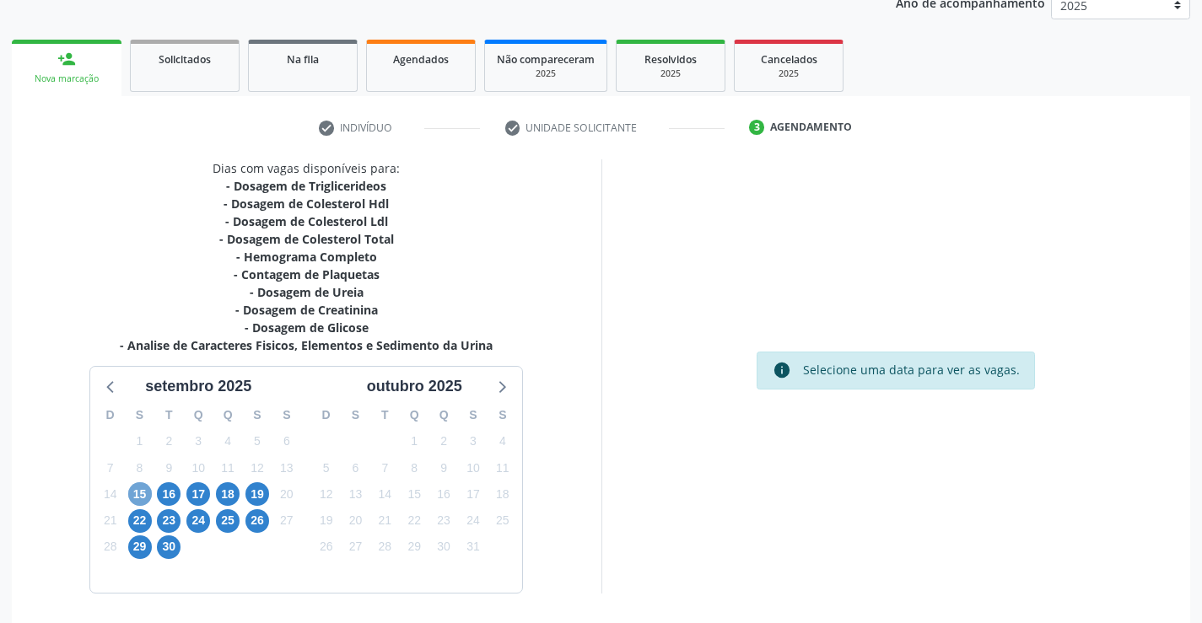
click at [143, 487] on span "15" at bounding box center [140, 494] width 24 height 24
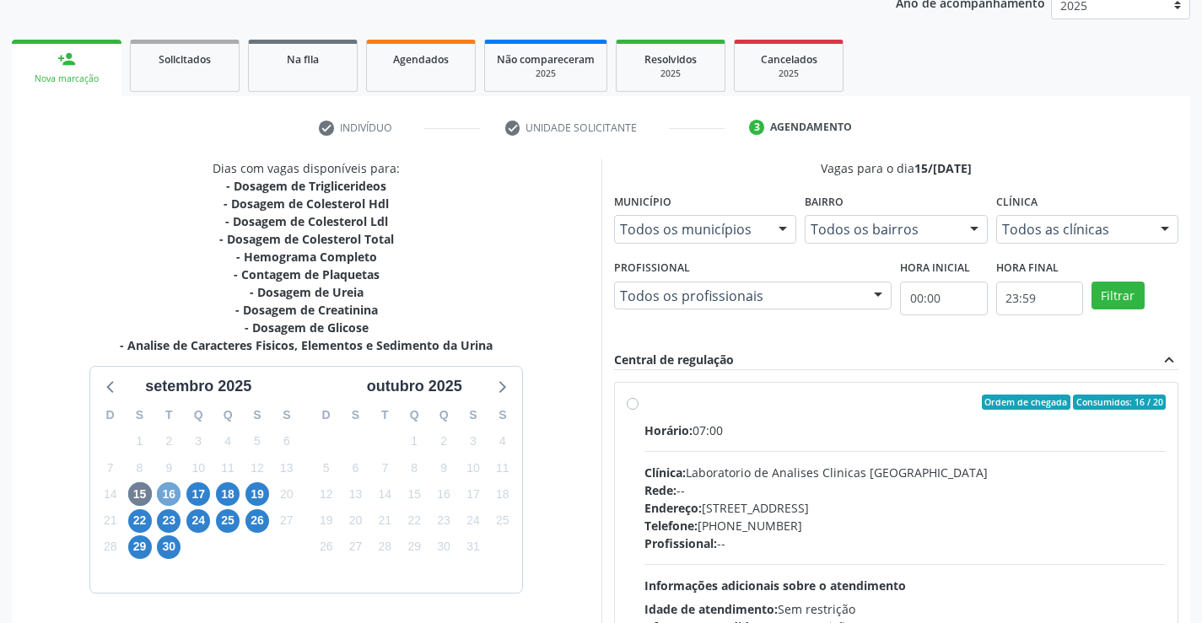
click at [175, 488] on span "16" at bounding box center [169, 494] width 24 height 24
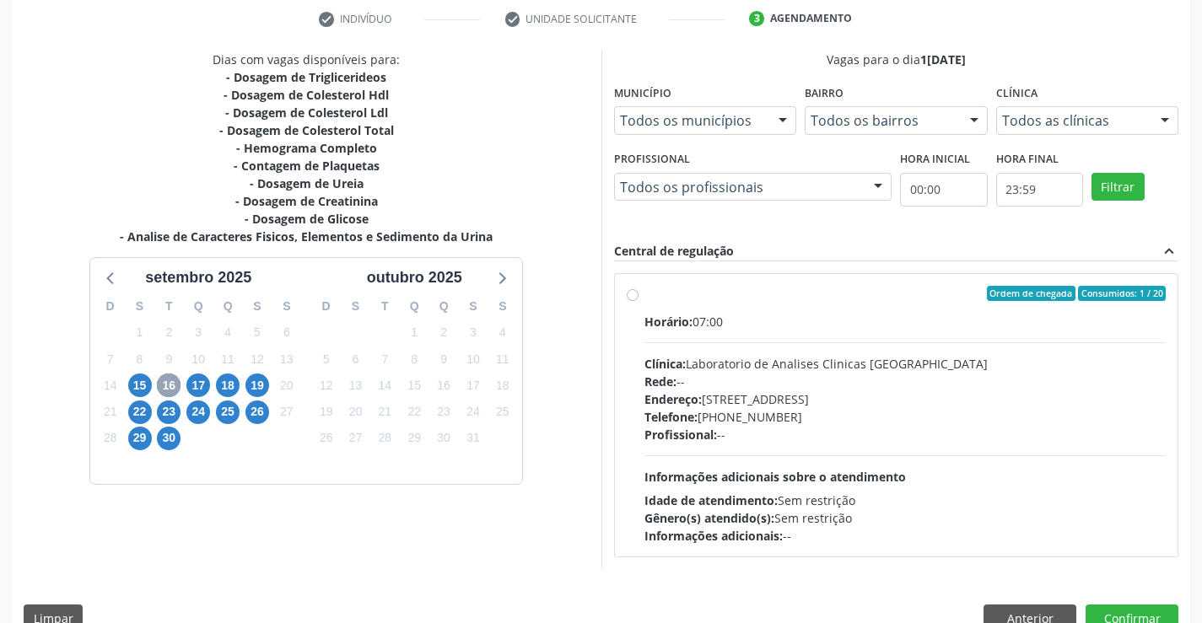
scroll to position [354, 0]
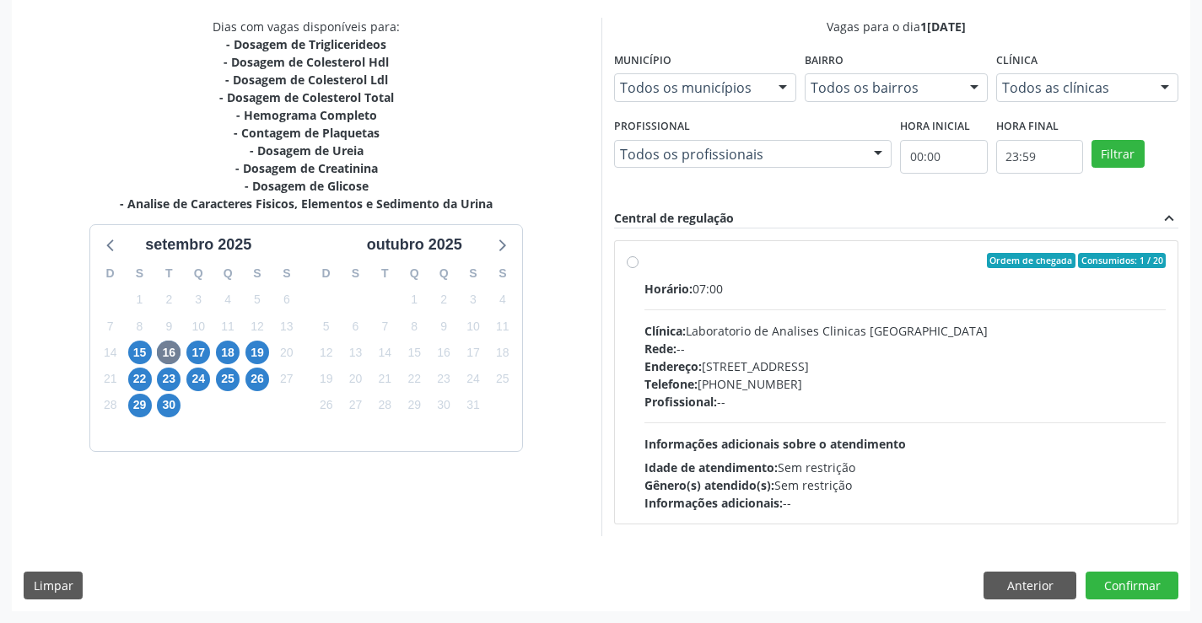
click at [789, 373] on div "Endereço: [STREET_ADDRESS]" at bounding box center [905, 367] width 522 height 18
click at [638, 268] on input "Ordem de chegada Consumidos: 1 / 20 Horário: 07:00 Clínica: Laboratorio de Anal…" at bounding box center [633, 260] width 12 height 15
radio input "true"
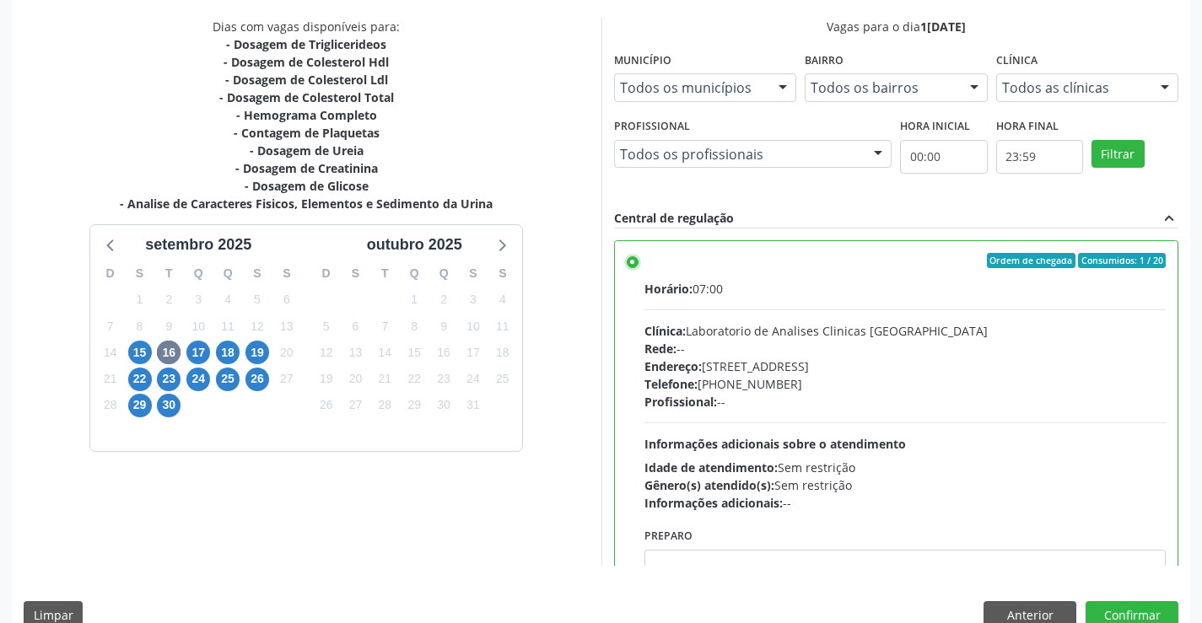
scroll to position [385, 0]
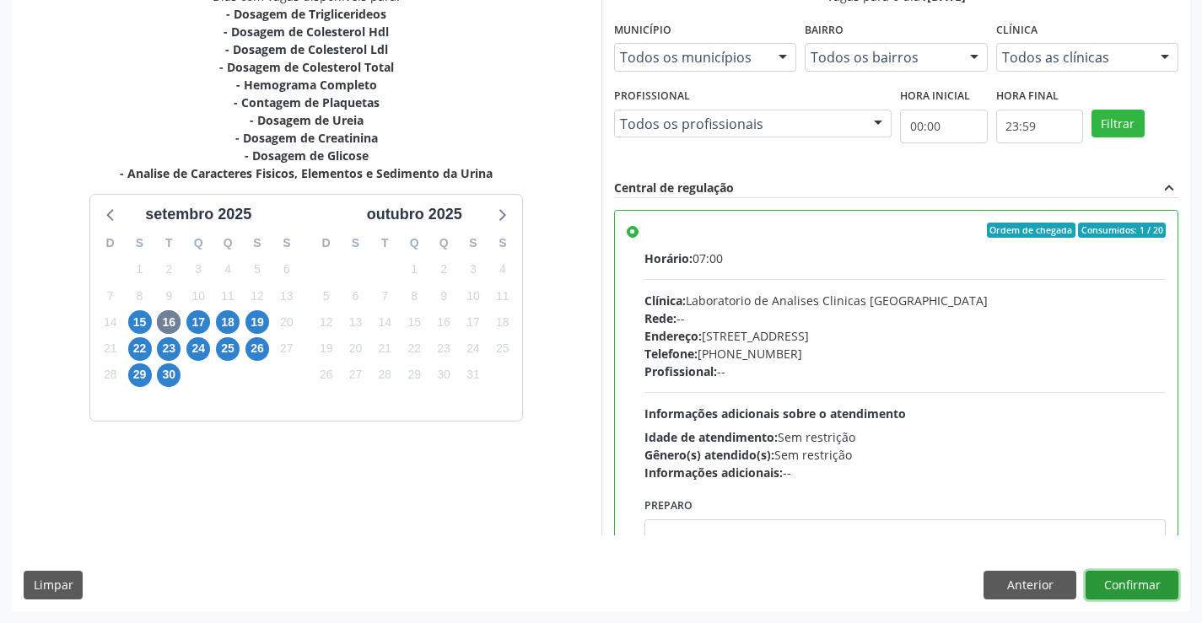
click at [1120, 581] on button "Confirmar" at bounding box center [1131, 585] width 93 height 29
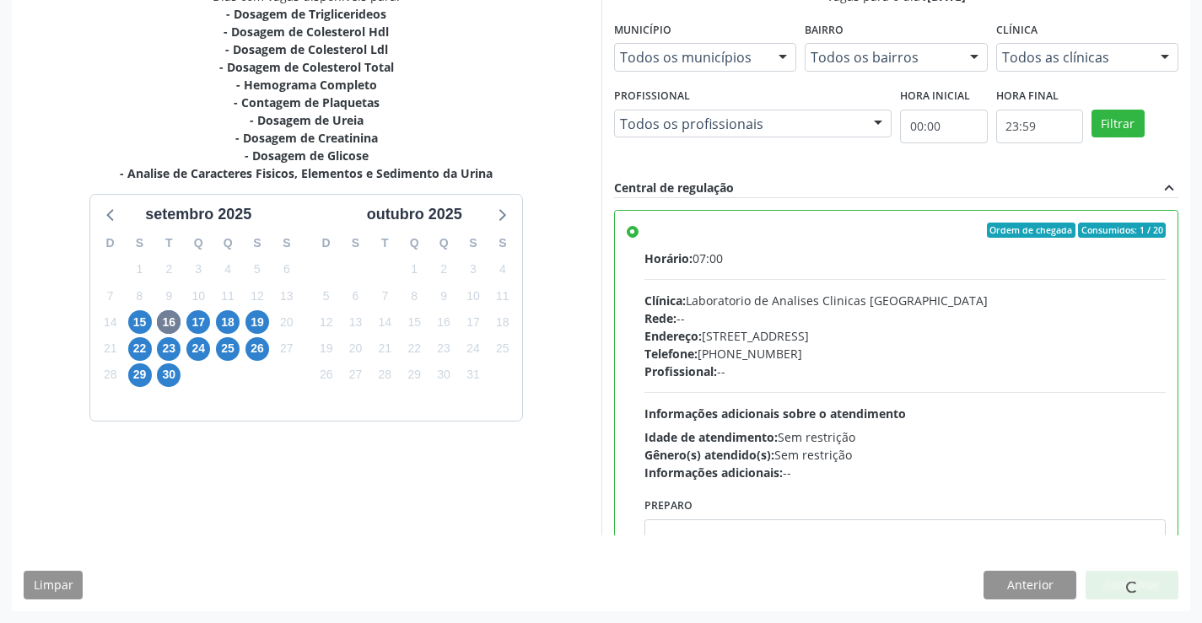
scroll to position [0, 0]
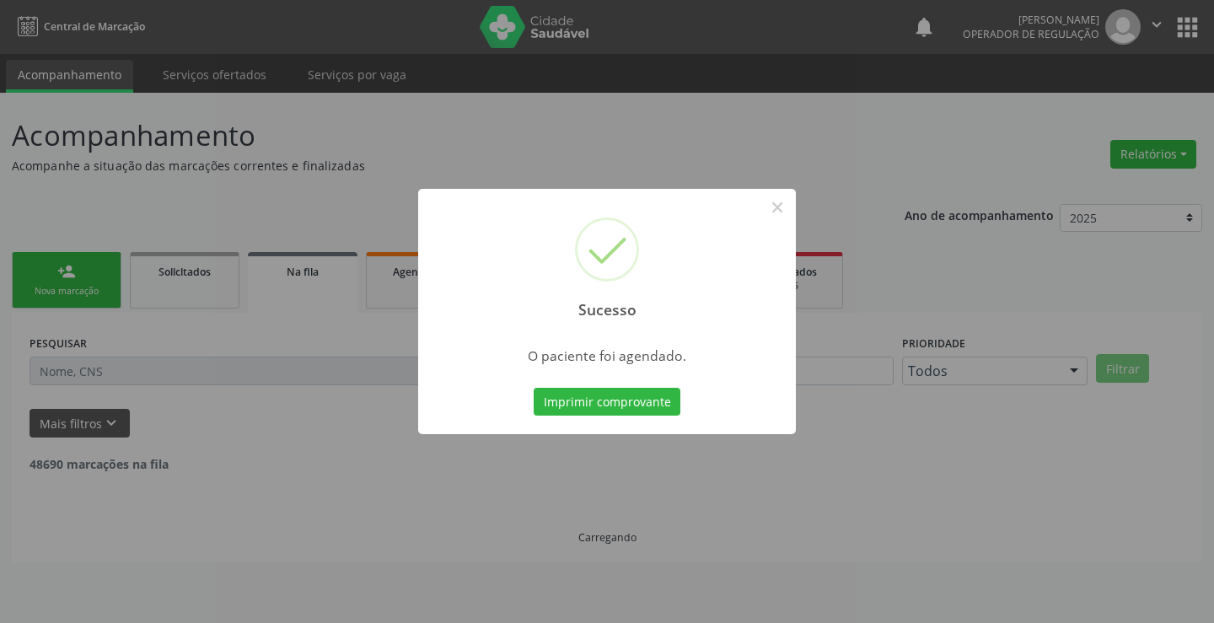
click at [534, 388] on button "Imprimir comprovante" at bounding box center [607, 402] width 147 height 29
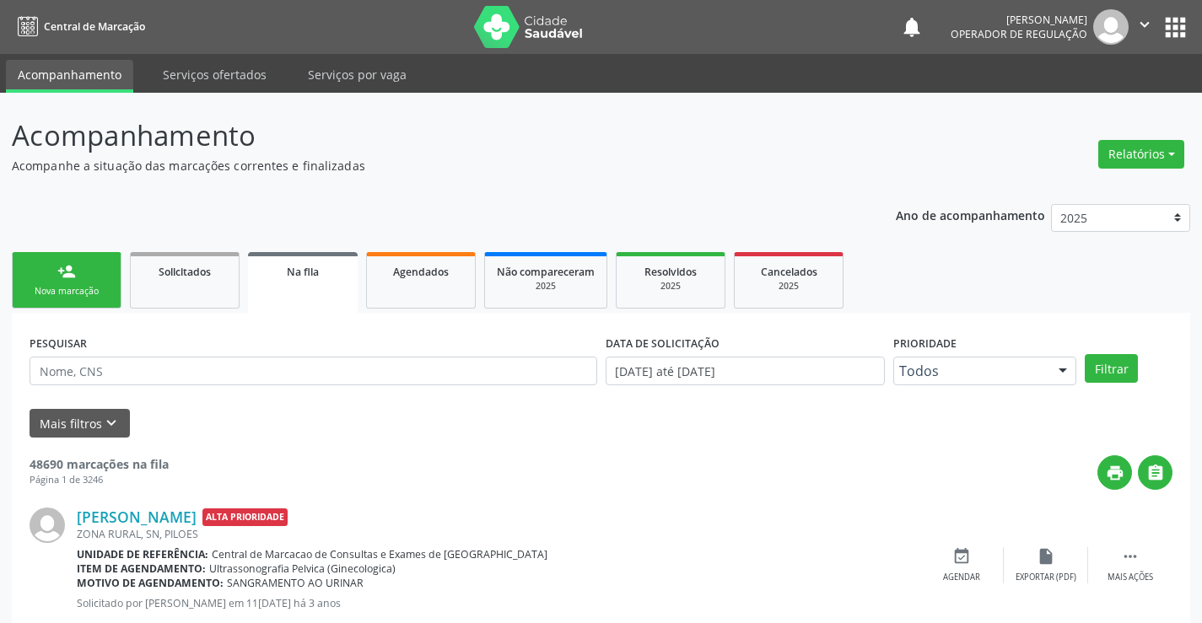
click at [1144, 22] on icon "" at bounding box center [1144, 24] width 19 height 19
click at [1108, 103] on link "Sair" at bounding box center [1101, 103] width 116 height 24
